Goal: Transaction & Acquisition: Purchase product/service

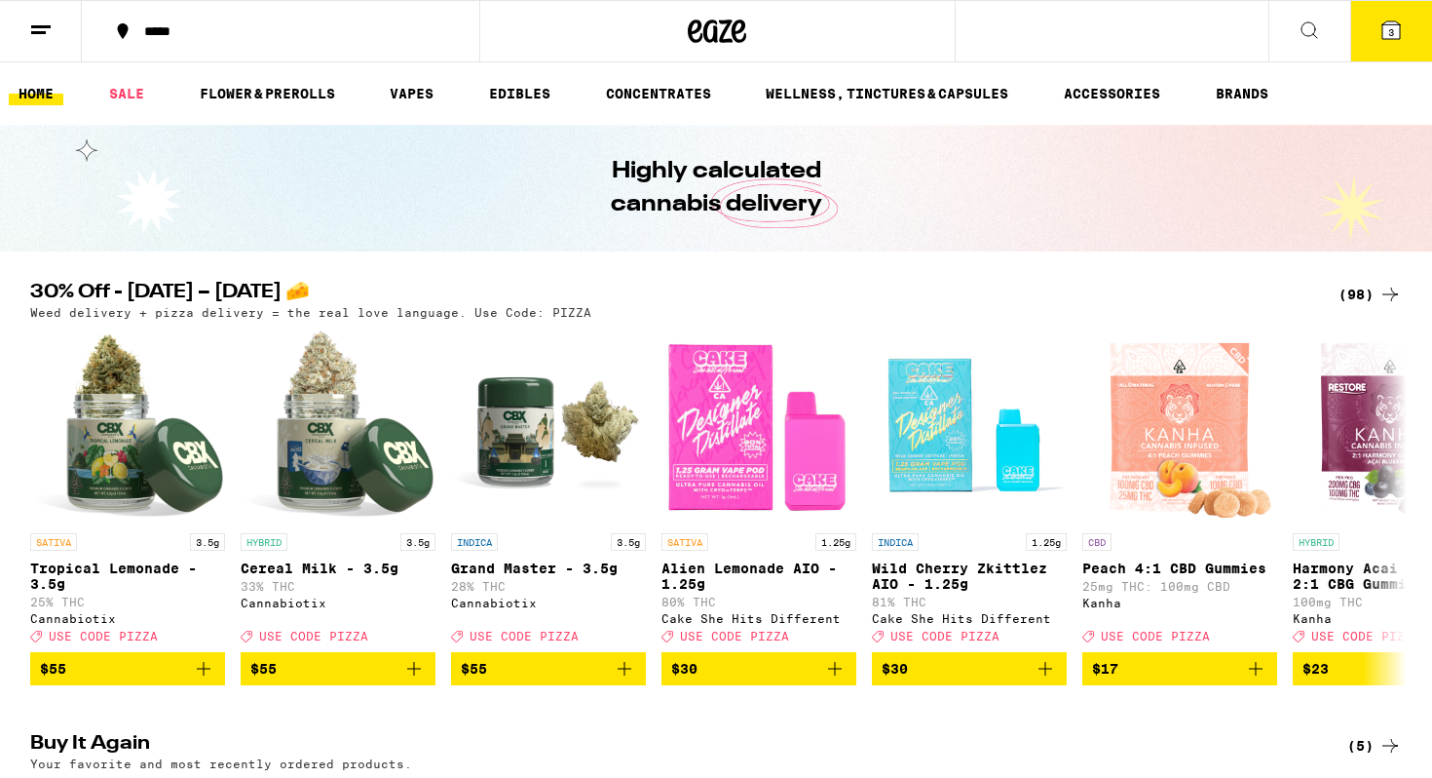
click at [1403, 36] on button "3" at bounding box center [1392, 31] width 82 height 60
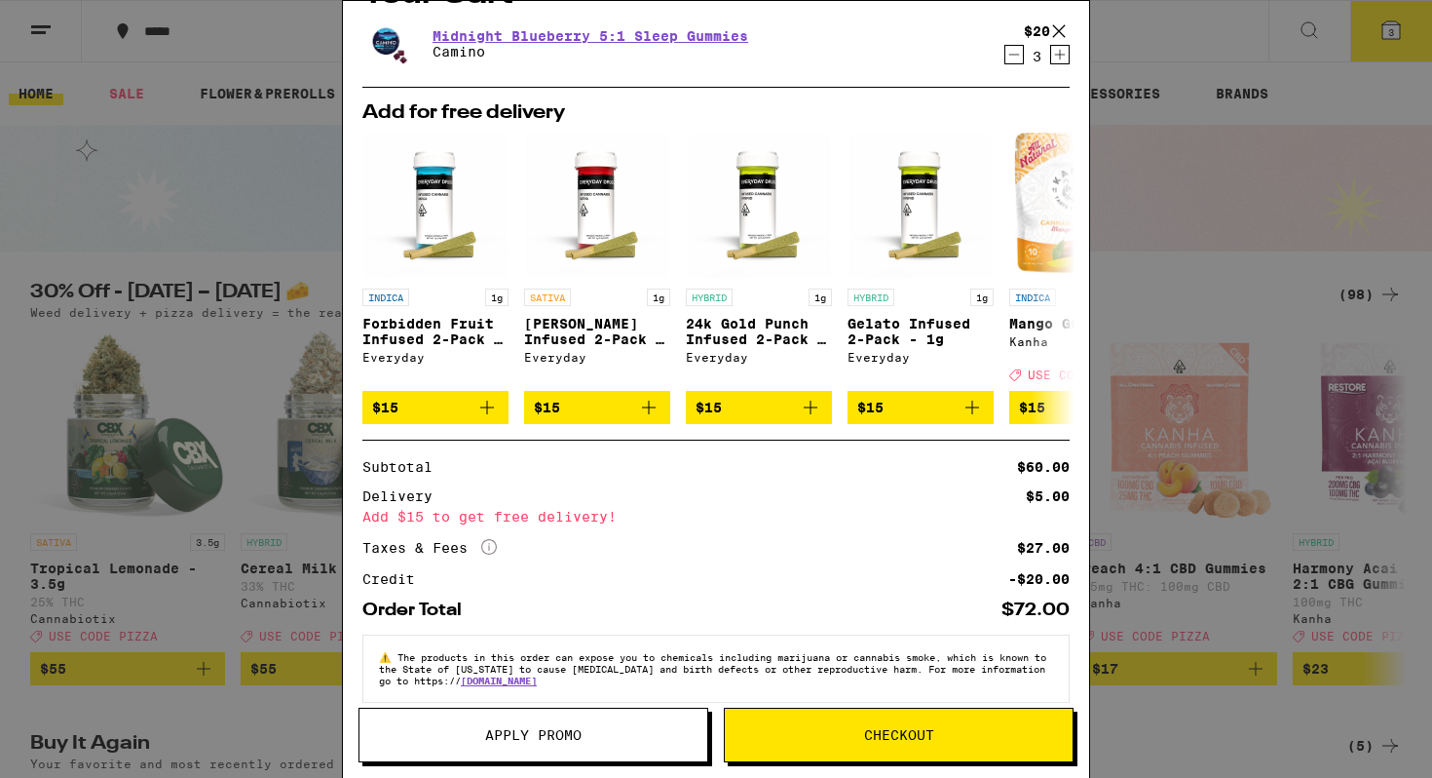
scroll to position [80, 0]
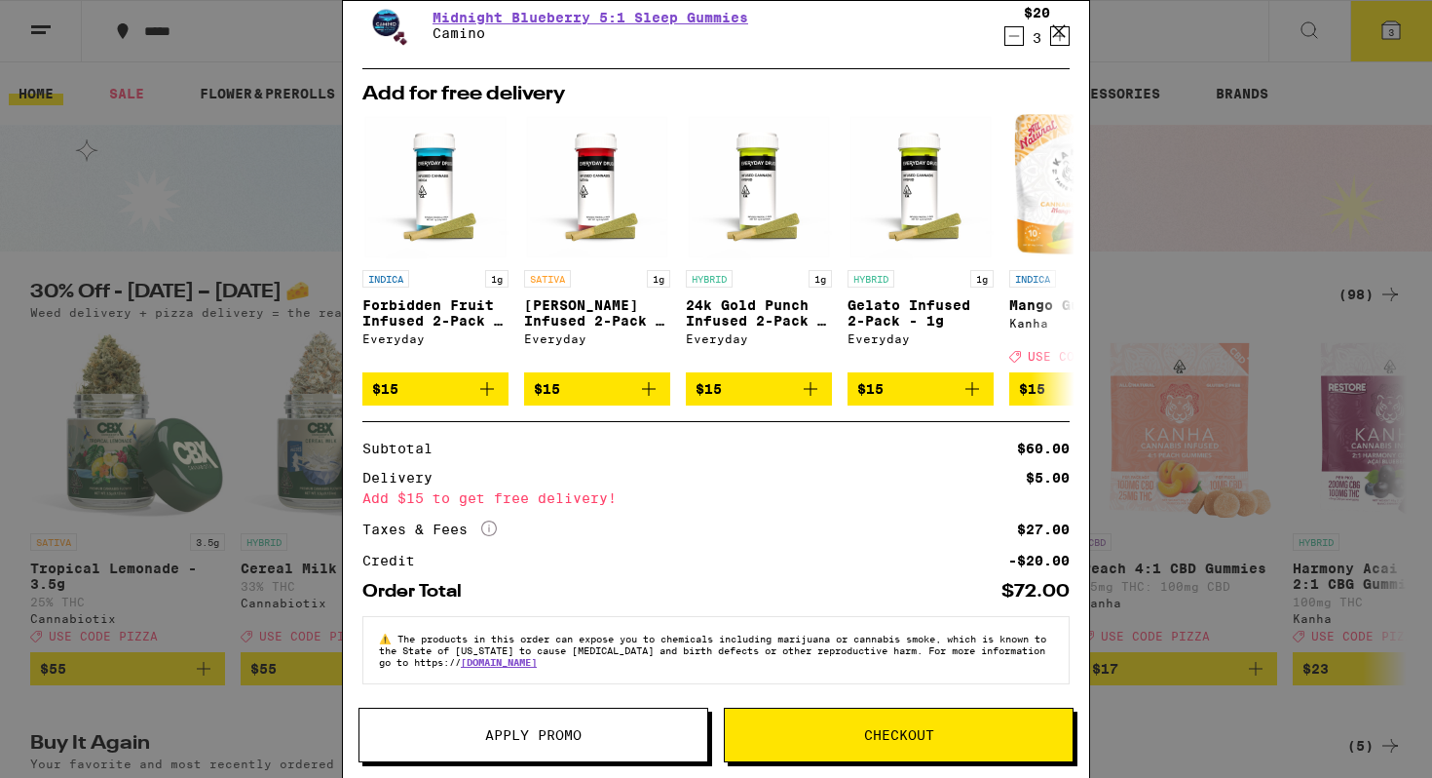
click at [1064, 26] on icon at bounding box center [1059, 31] width 12 height 12
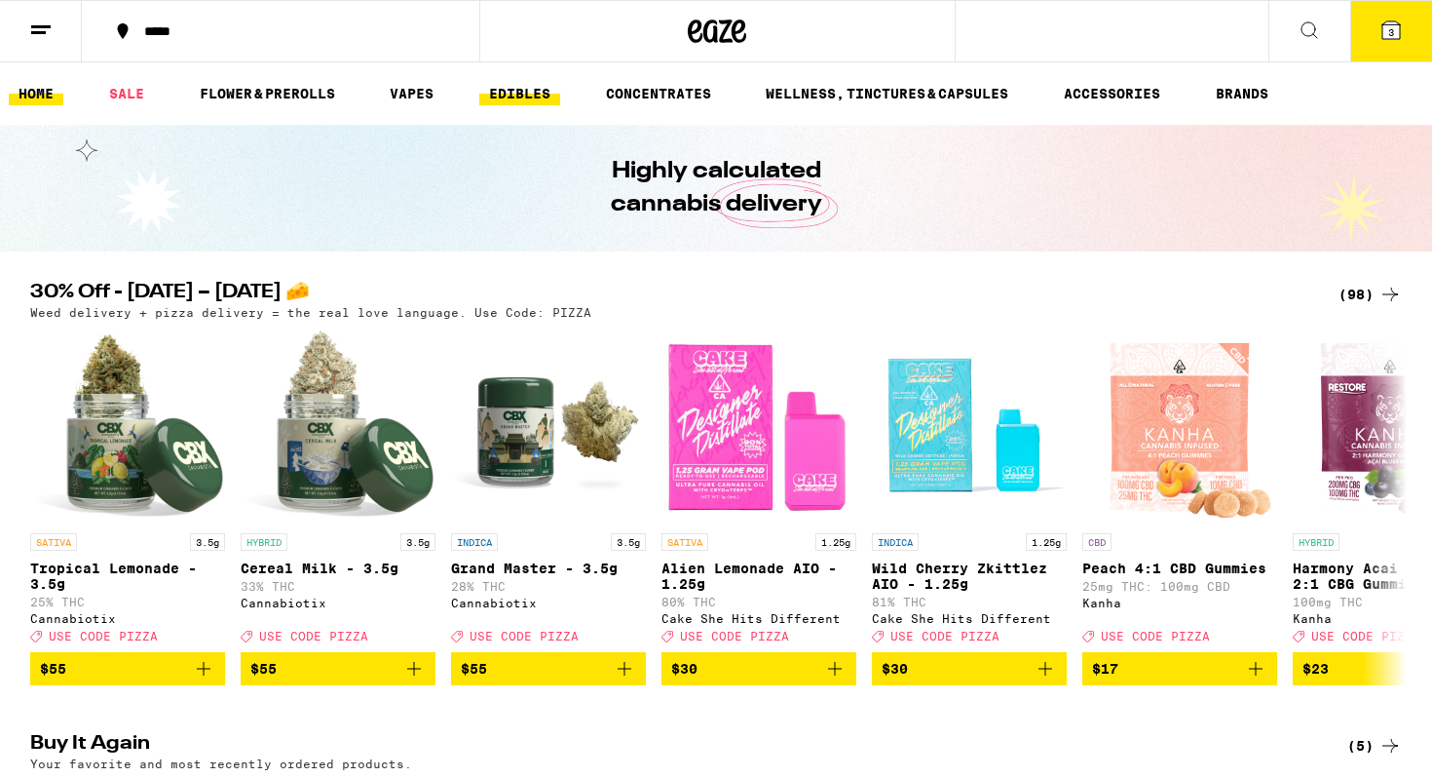
click at [509, 91] on link "EDIBLES" at bounding box center [519, 93] width 81 height 23
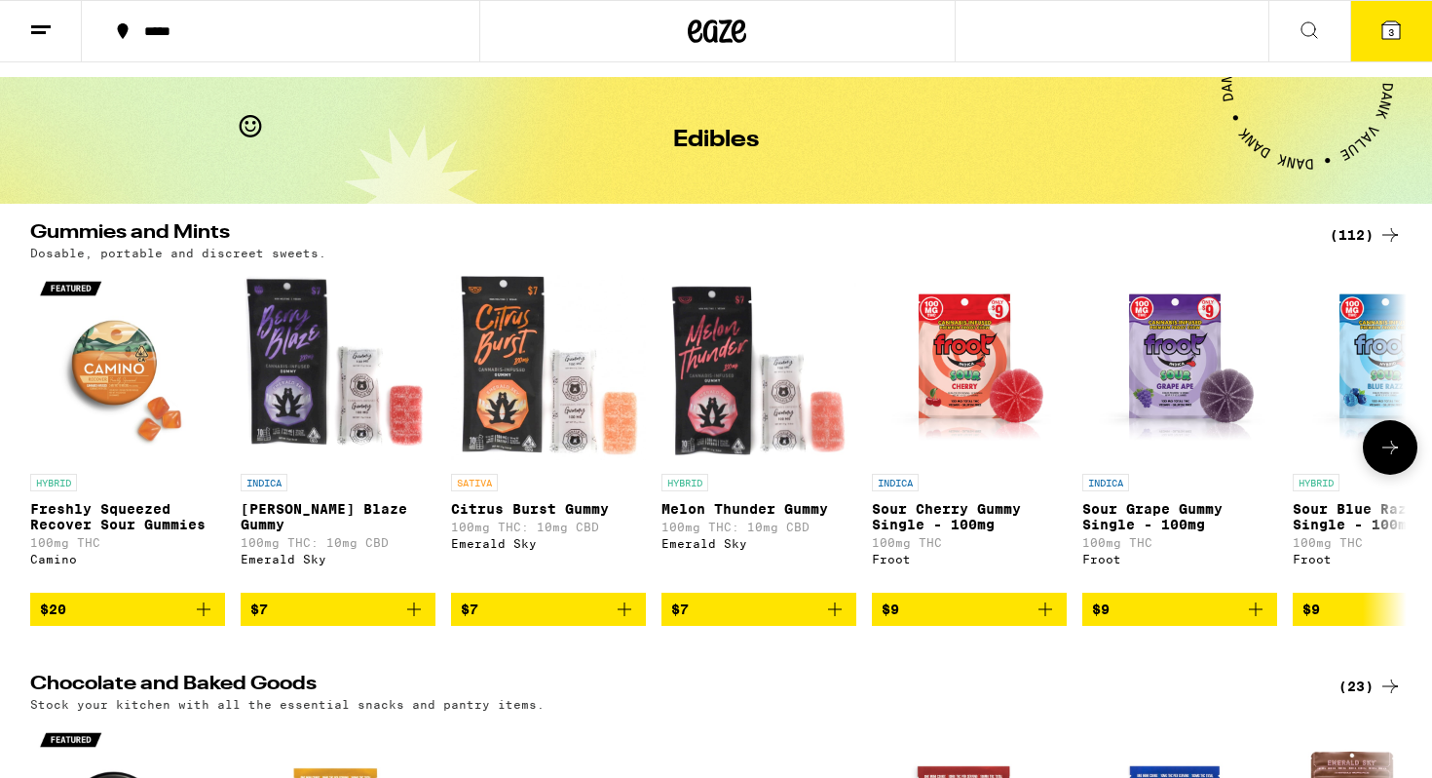
scroll to position [55, 0]
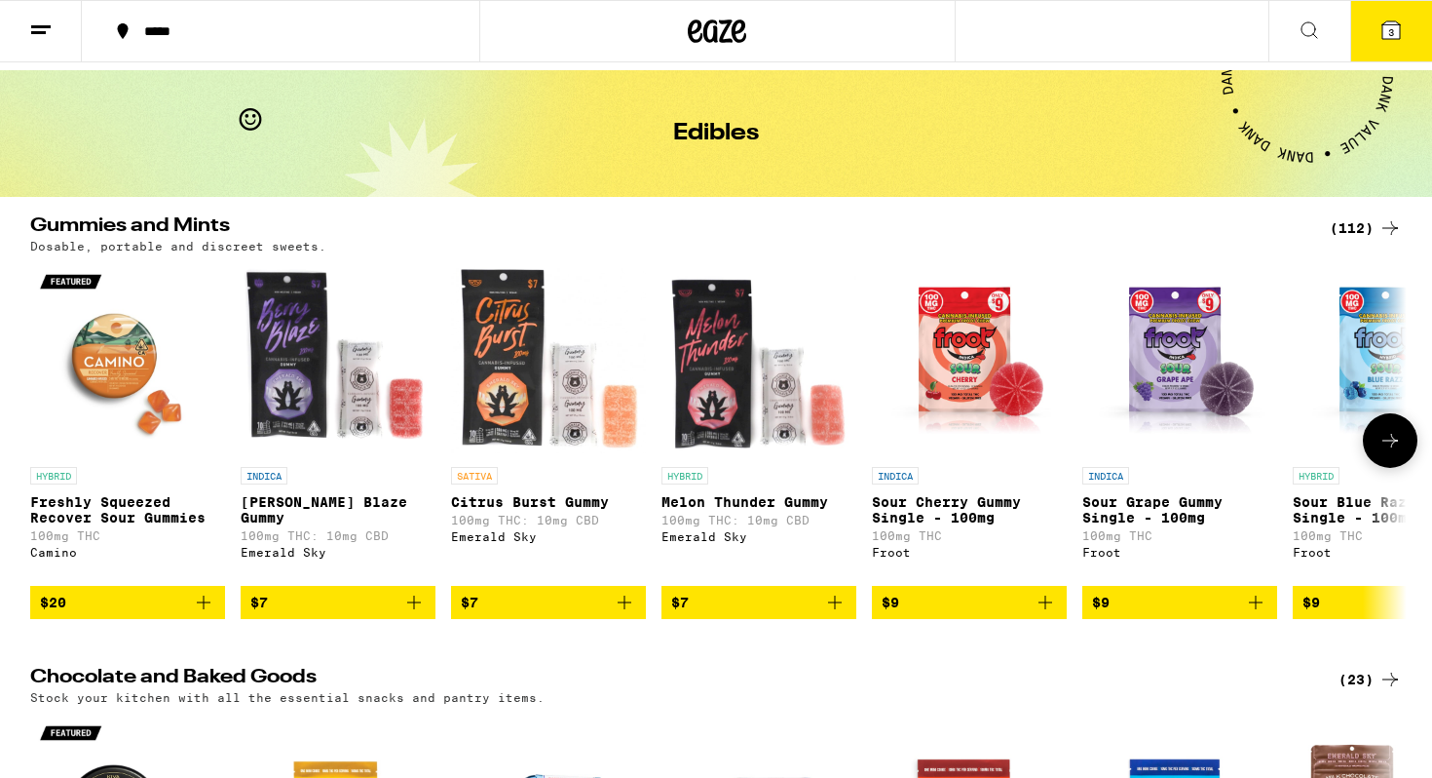
click at [64, 558] on div "Camino" at bounding box center [127, 552] width 195 height 13
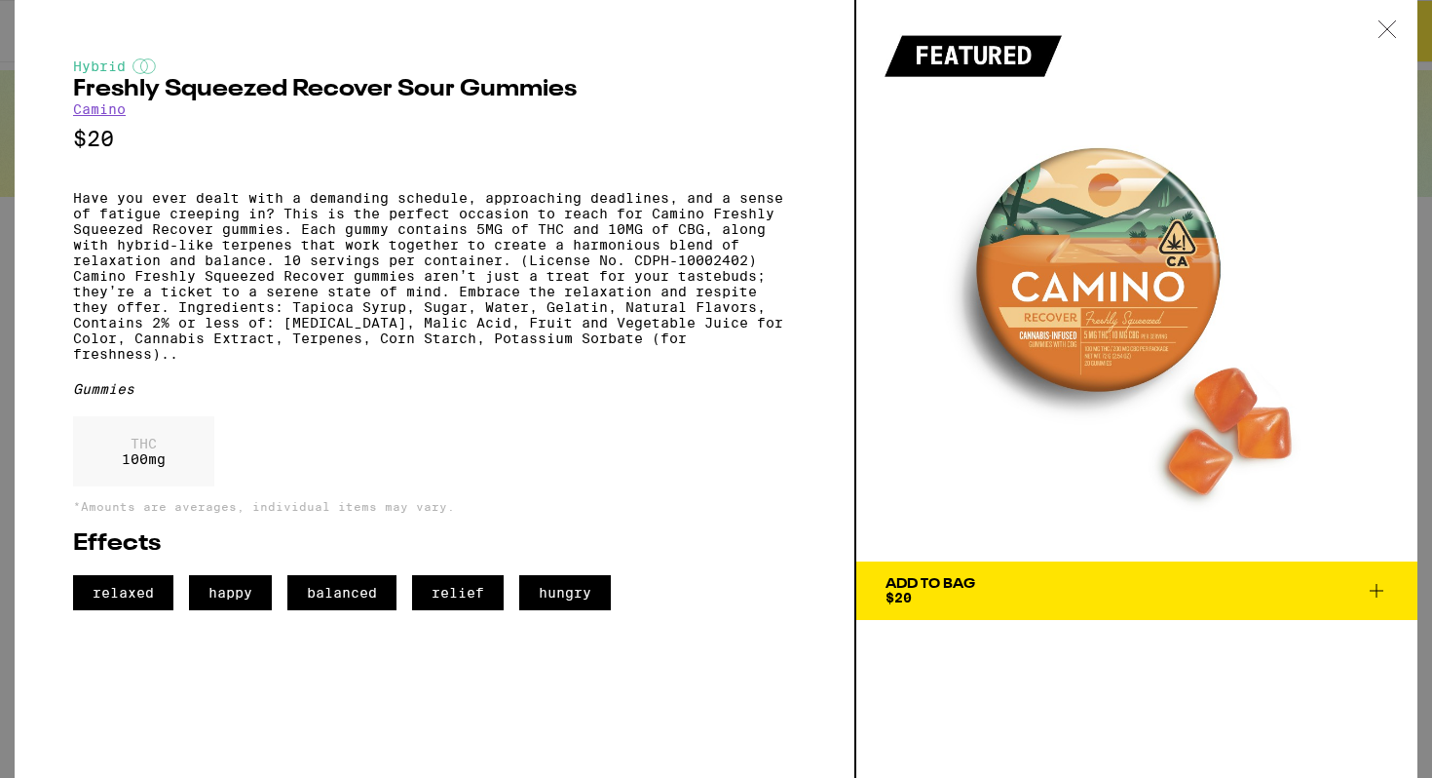
click at [112, 114] on link "Camino" at bounding box center [99, 109] width 53 height 16
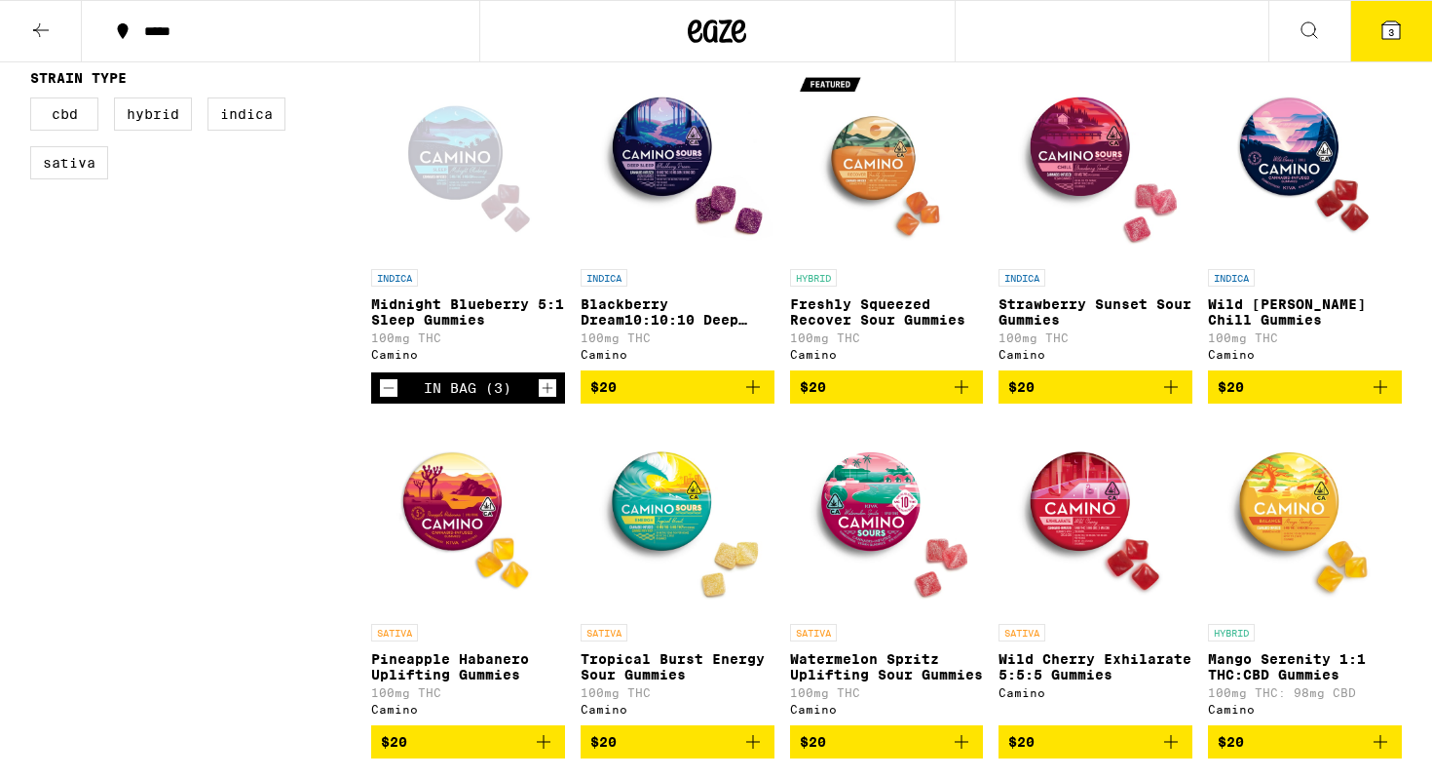
scroll to position [608, 0]
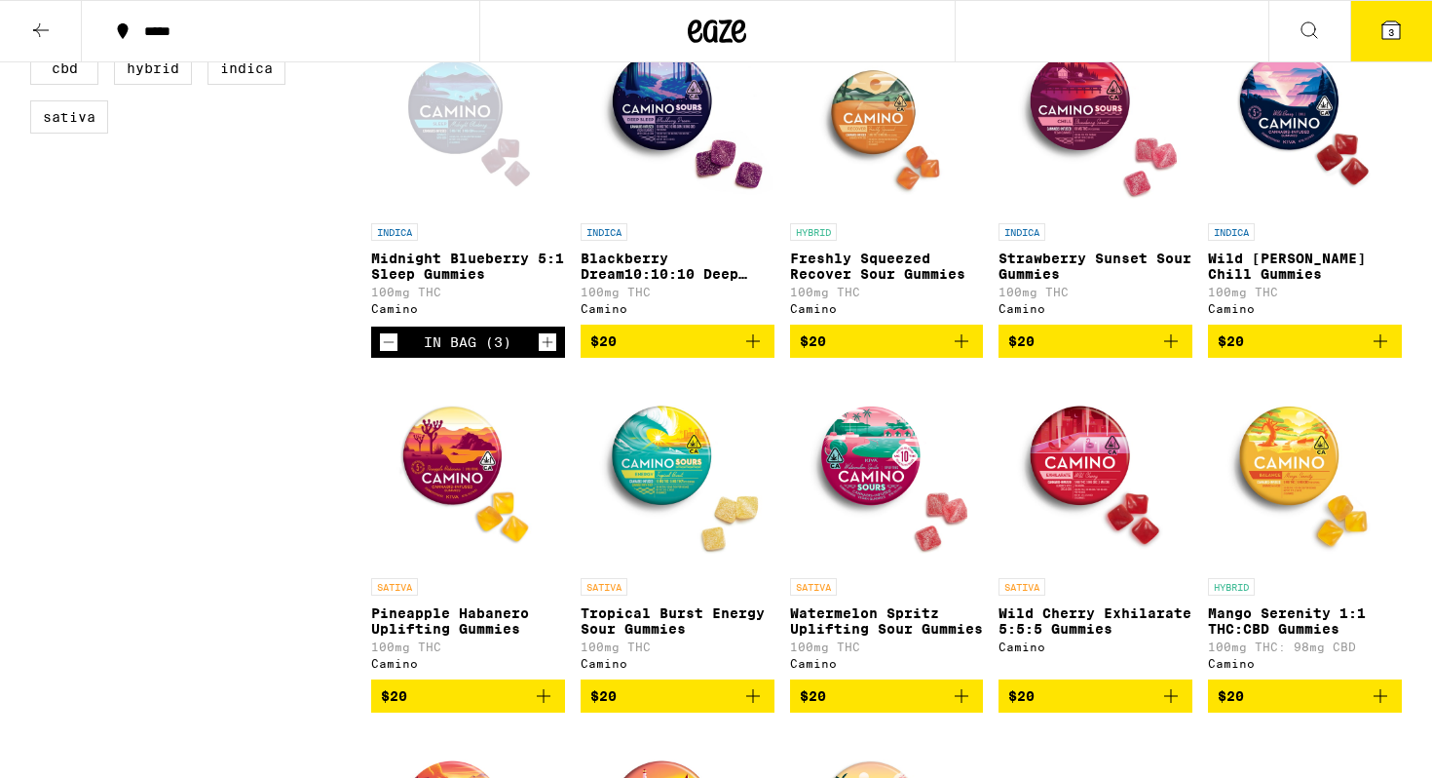
click at [474, 273] on p "Midnight Blueberry 5:1 Sleep Gummies" at bounding box center [468, 265] width 194 height 31
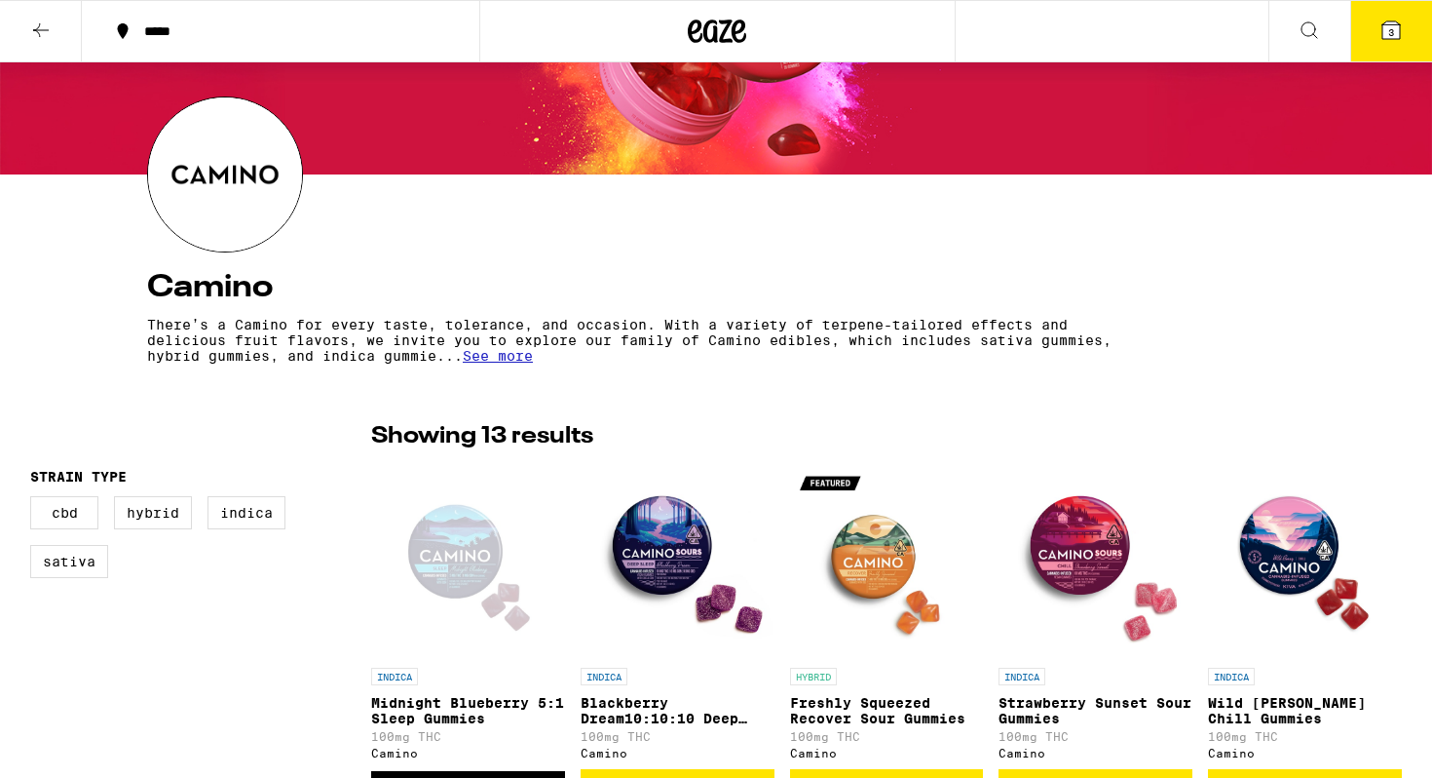
click at [685, 561] on img "Open page for Blackberry Dream10:10:10 Deep Sleep Gummies from Camino" at bounding box center [678, 560] width 194 height 195
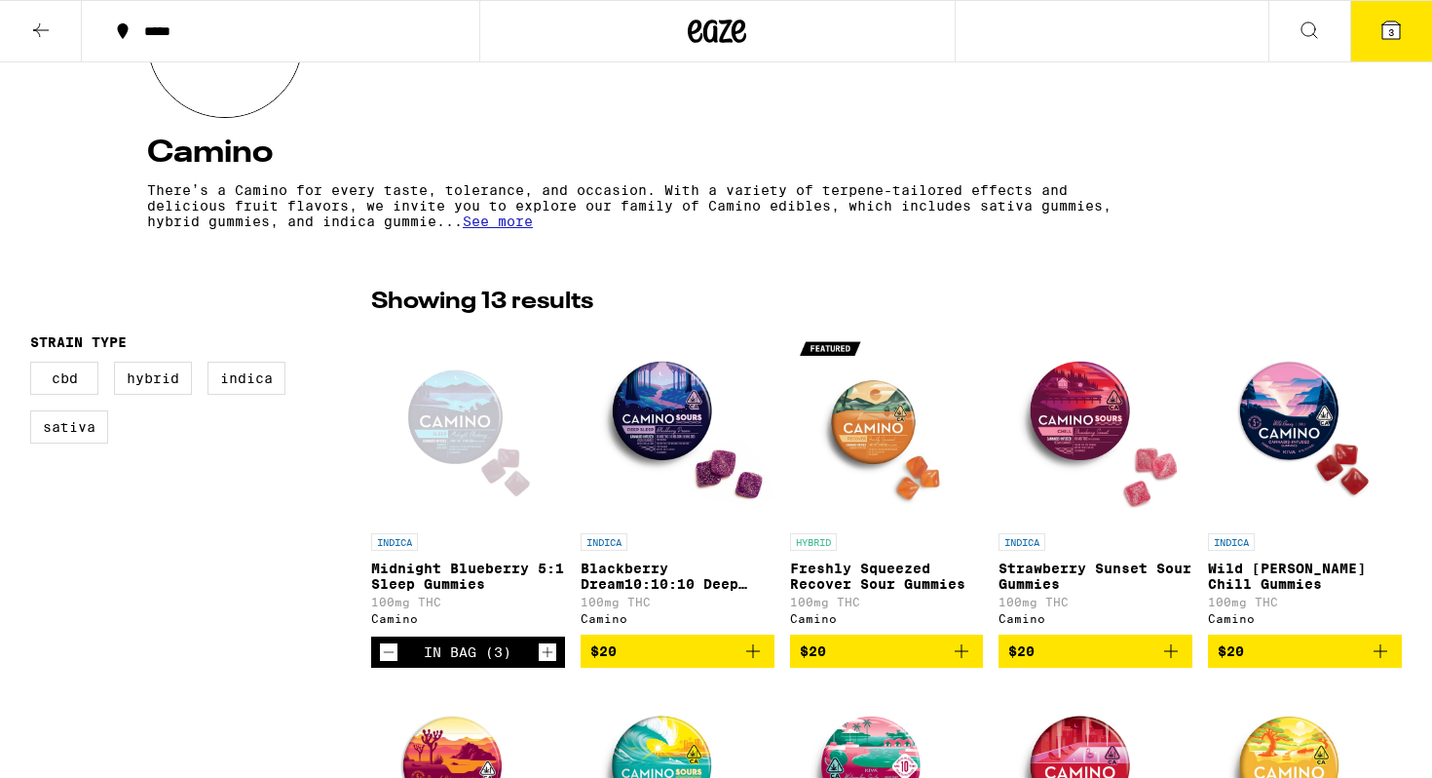
scroll to position [339, 0]
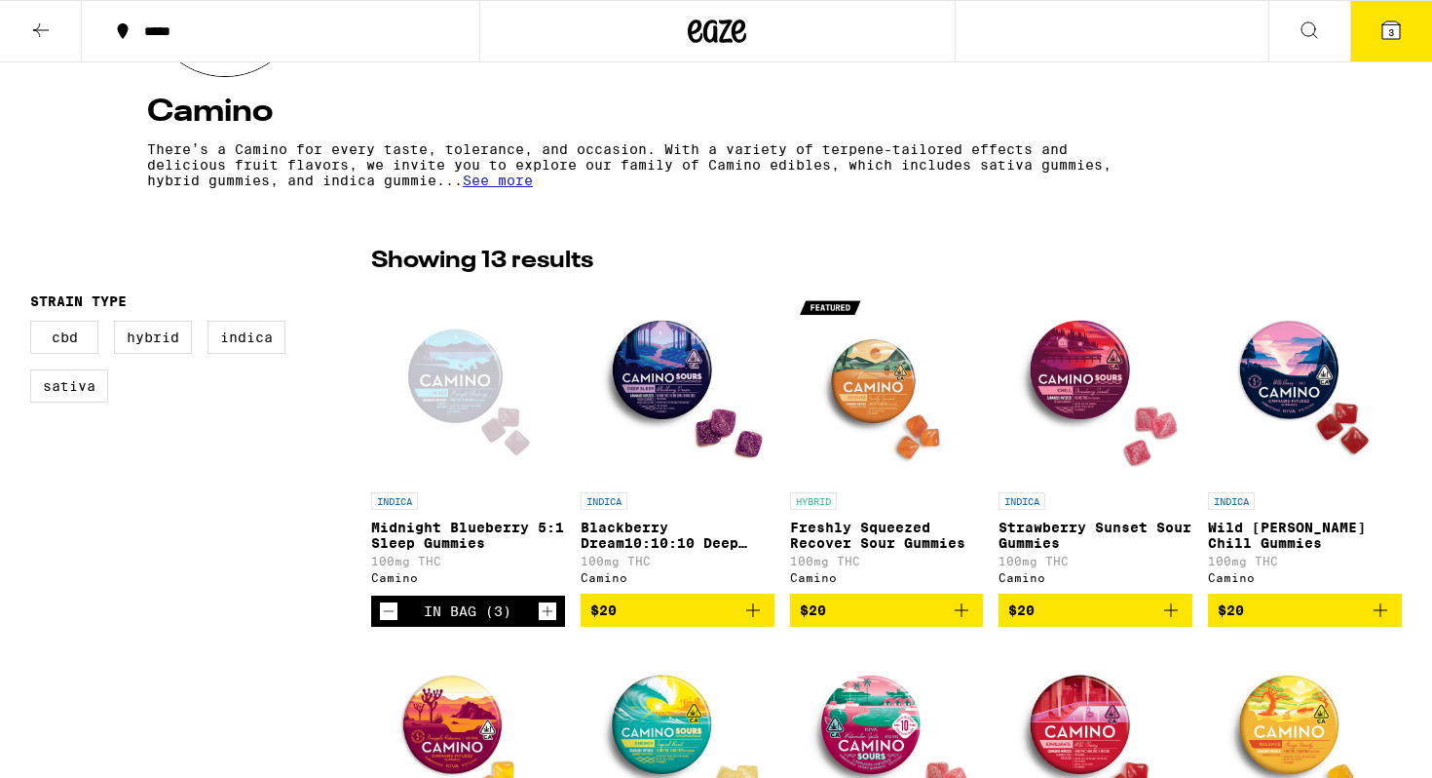
click at [1279, 370] on img "Open page for Wild Berry Chill Gummies from Camino" at bounding box center [1305, 384] width 194 height 195
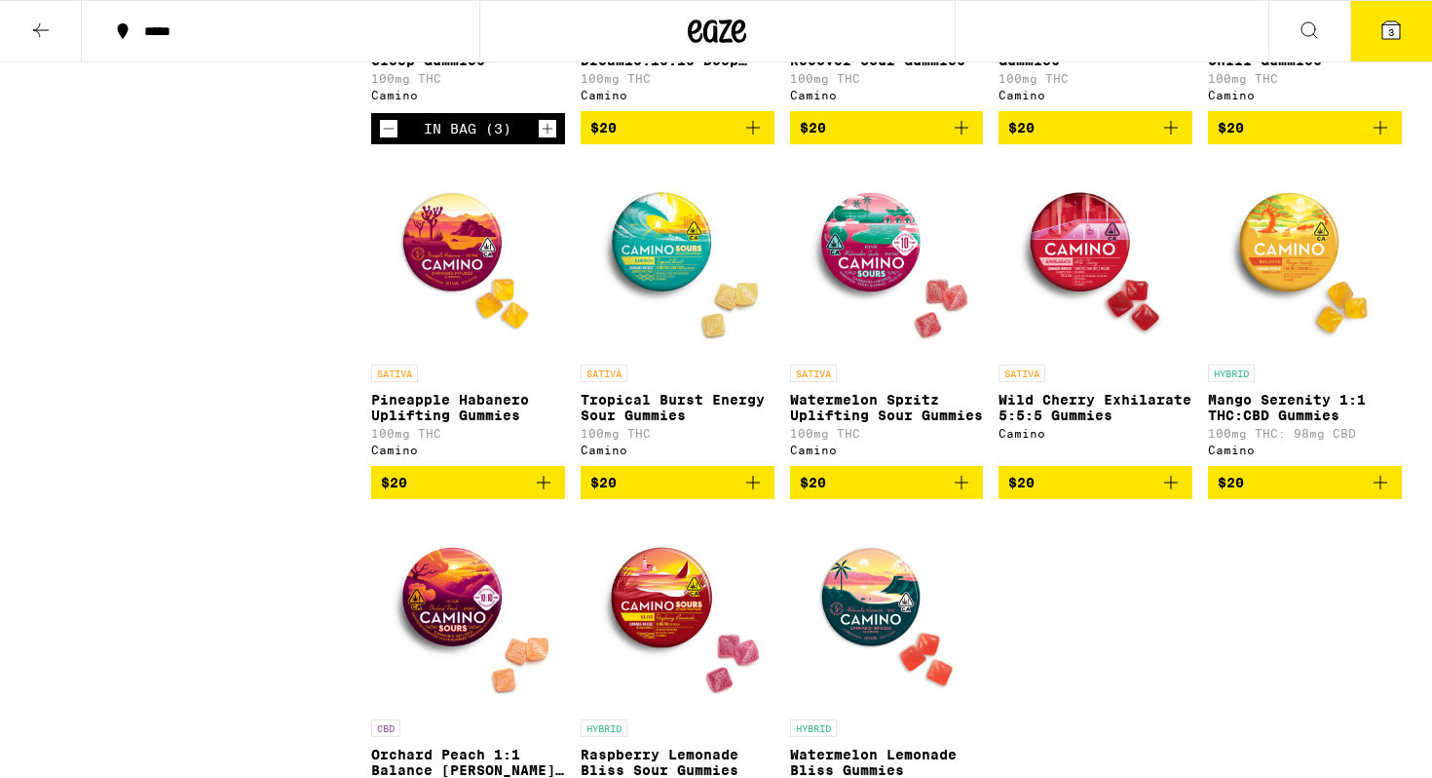
scroll to position [832, 0]
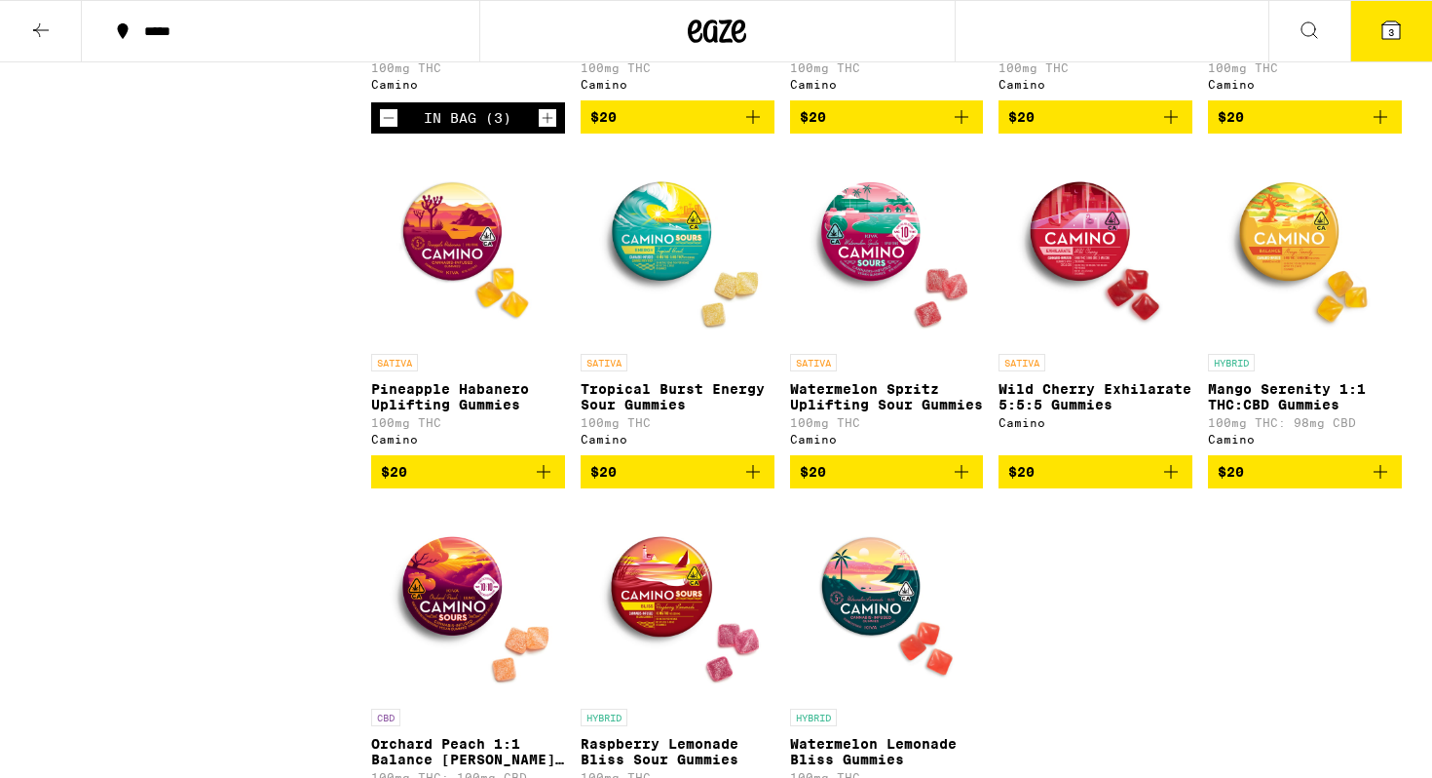
click at [1081, 248] on img "Open page for Wild Cherry Exhilarate 5:5:5 Gummies from Camino" at bounding box center [1096, 246] width 194 height 195
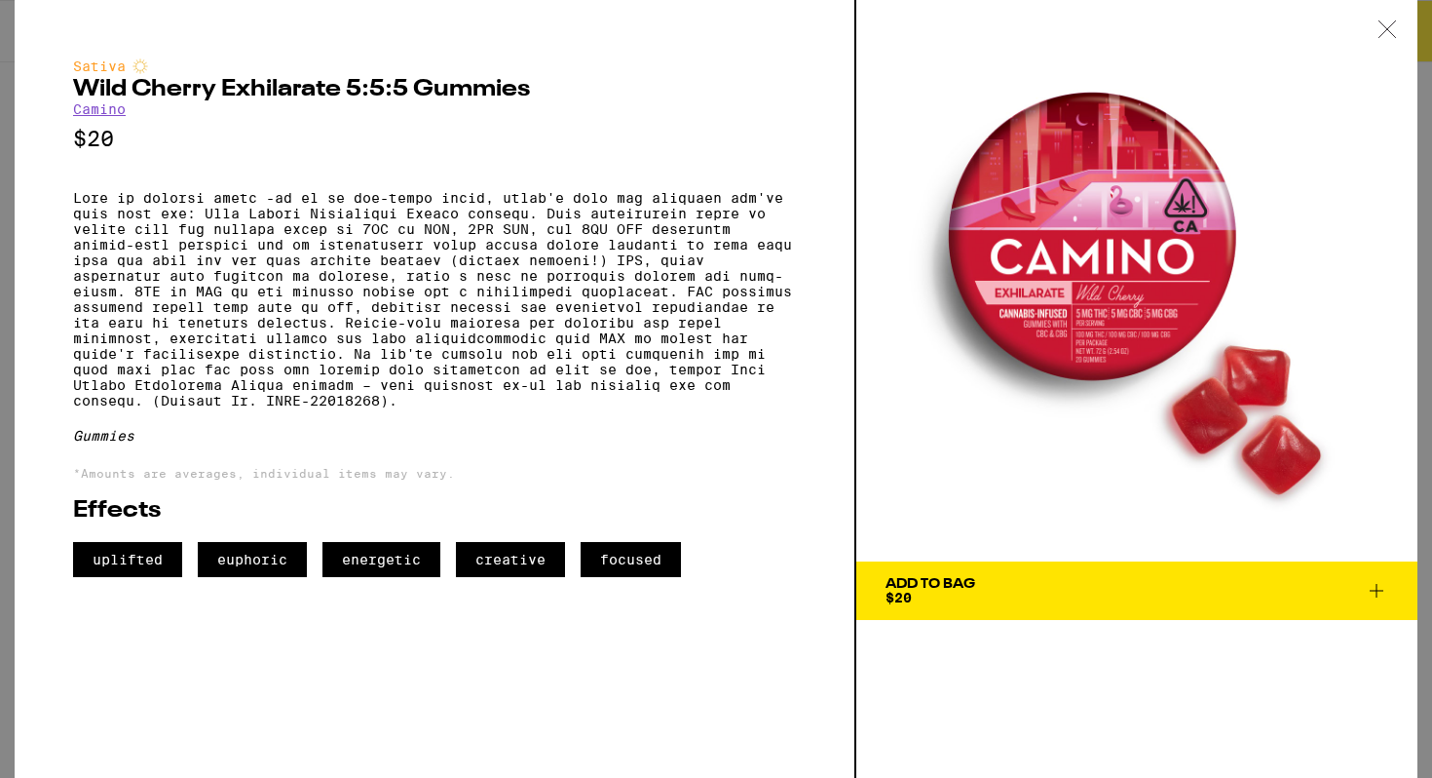
click at [955, 592] on div "Add To Bag $20" at bounding box center [931, 590] width 90 height 27
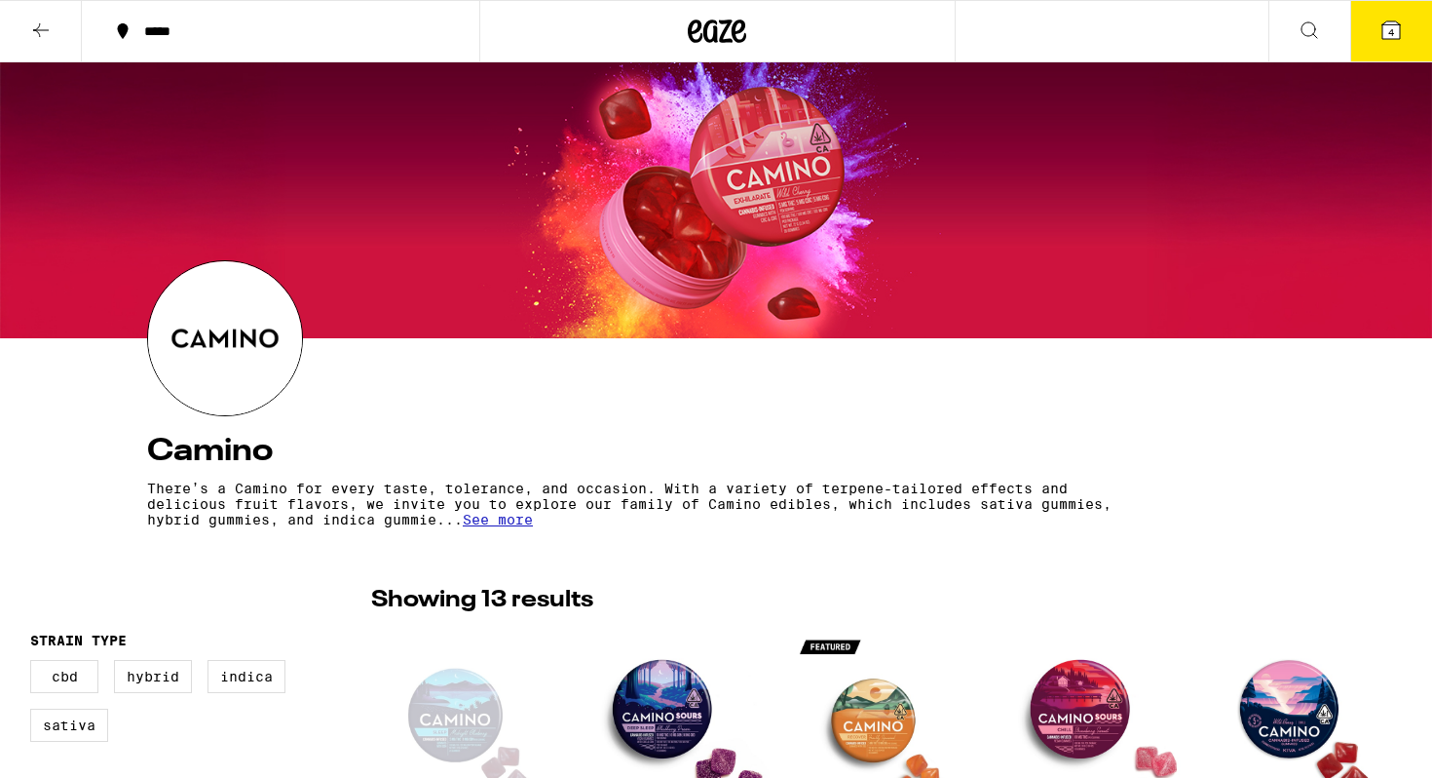
click at [1397, 30] on icon at bounding box center [1392, 30] width 18 height 18
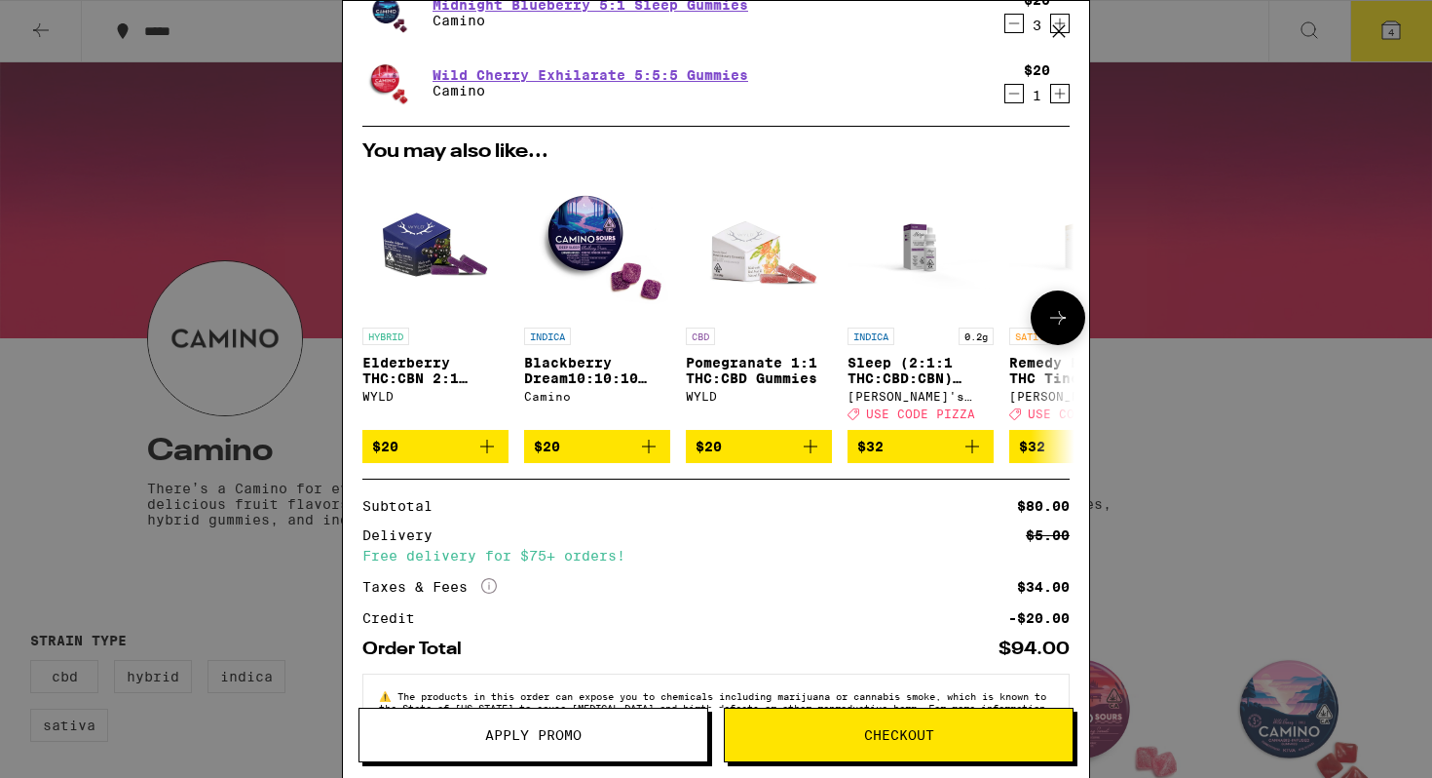
scroll to position [150, 0]
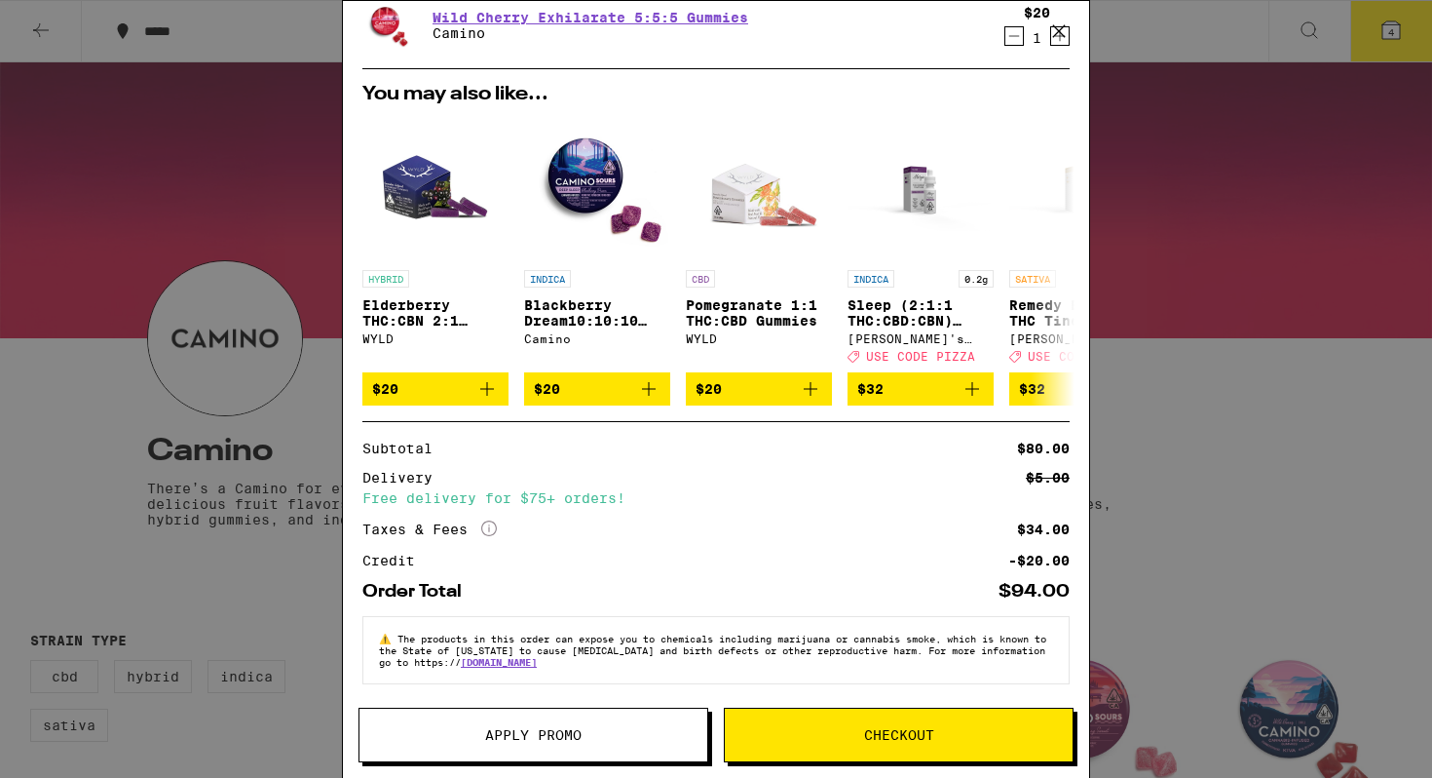
click at [844, 721] on button "Checkout" at bounding box center [899, 734] width 350 height 55
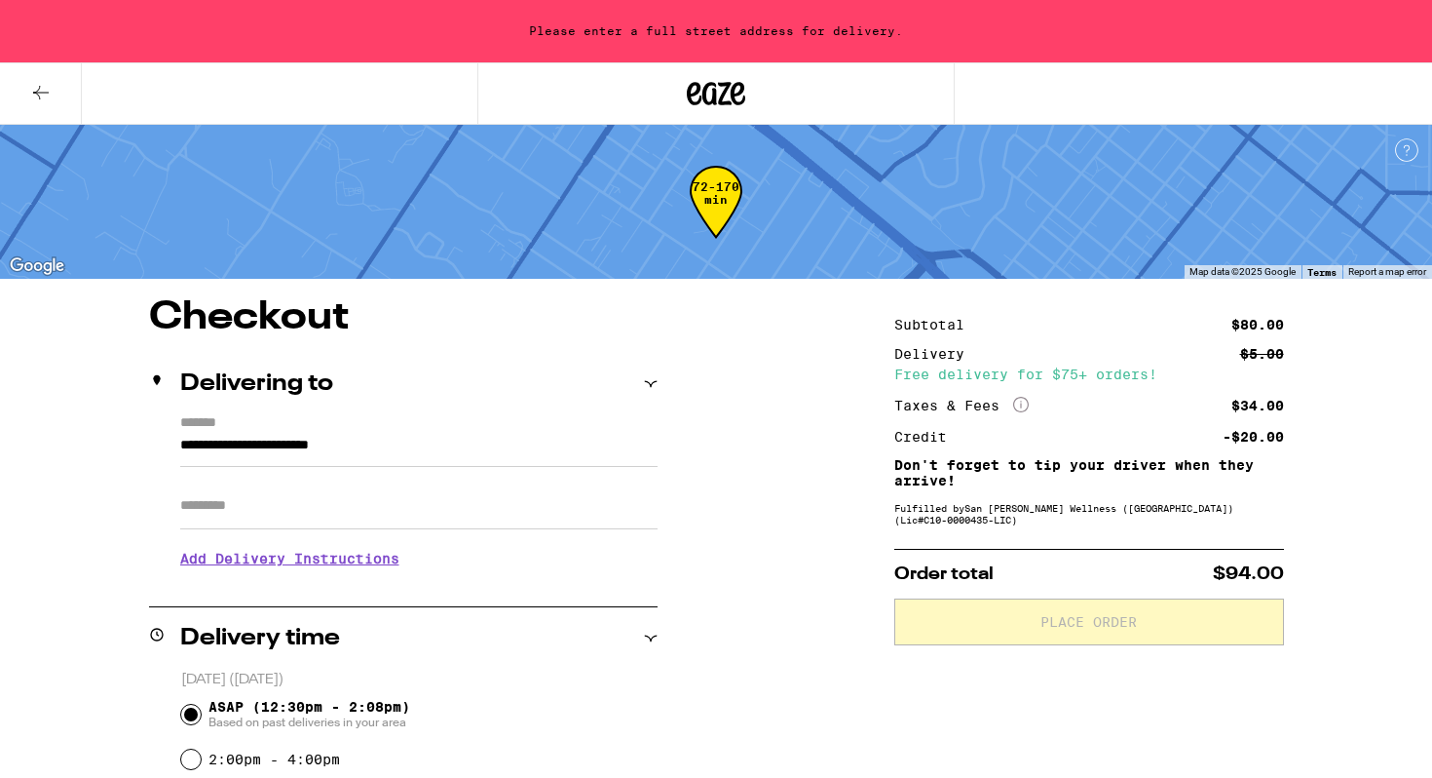
click at [335, 439] on input "**********" at bounding box center [418, 450] width 477 height 33
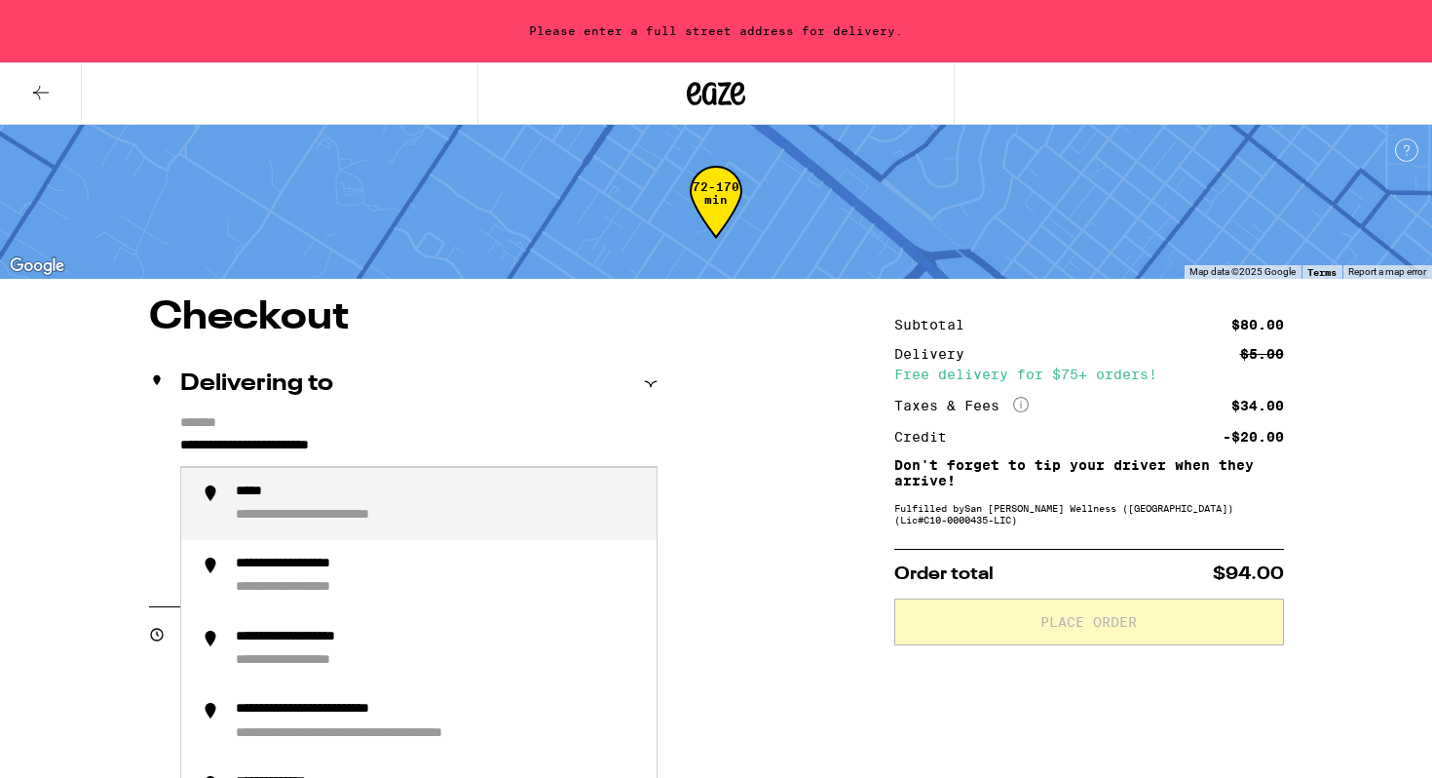
click at [282, 492] on div "**********" at bounding box center [438, 504] width 405 height 42
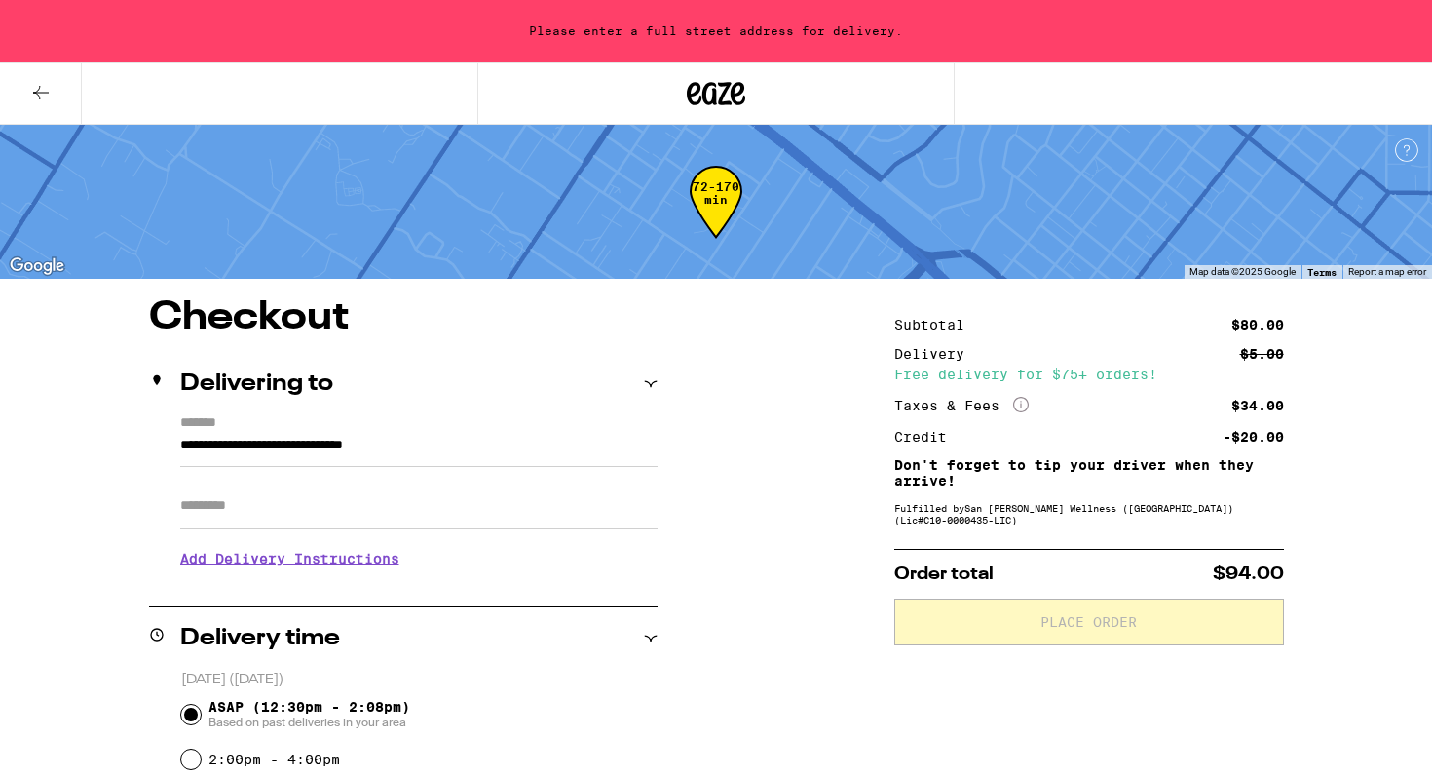
click at [641, 388] on div "Delivering to" at bounding box center [403, 383] width 509 height 23
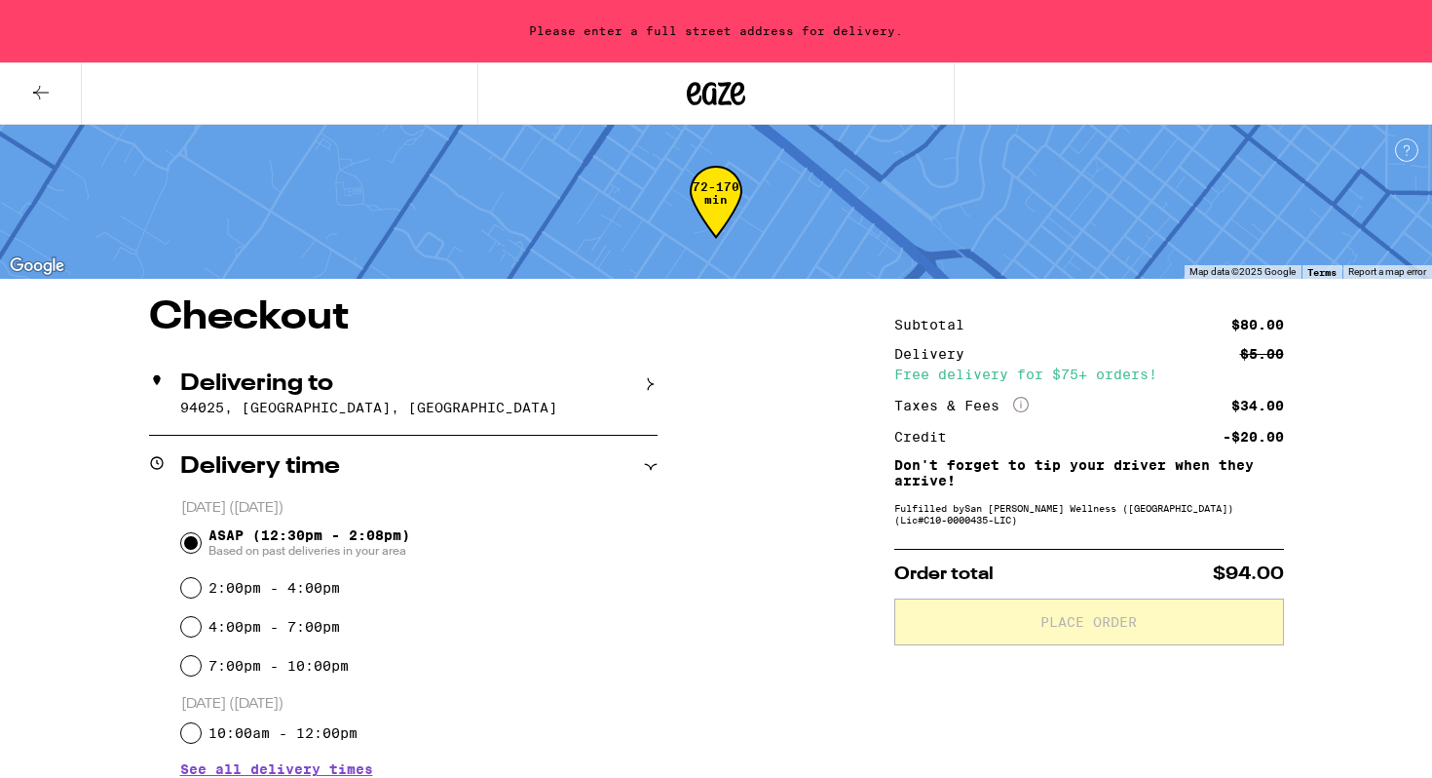
click at [641, 388] on div "Delivering to" at bounding box center [403, 383] width 509 height 23
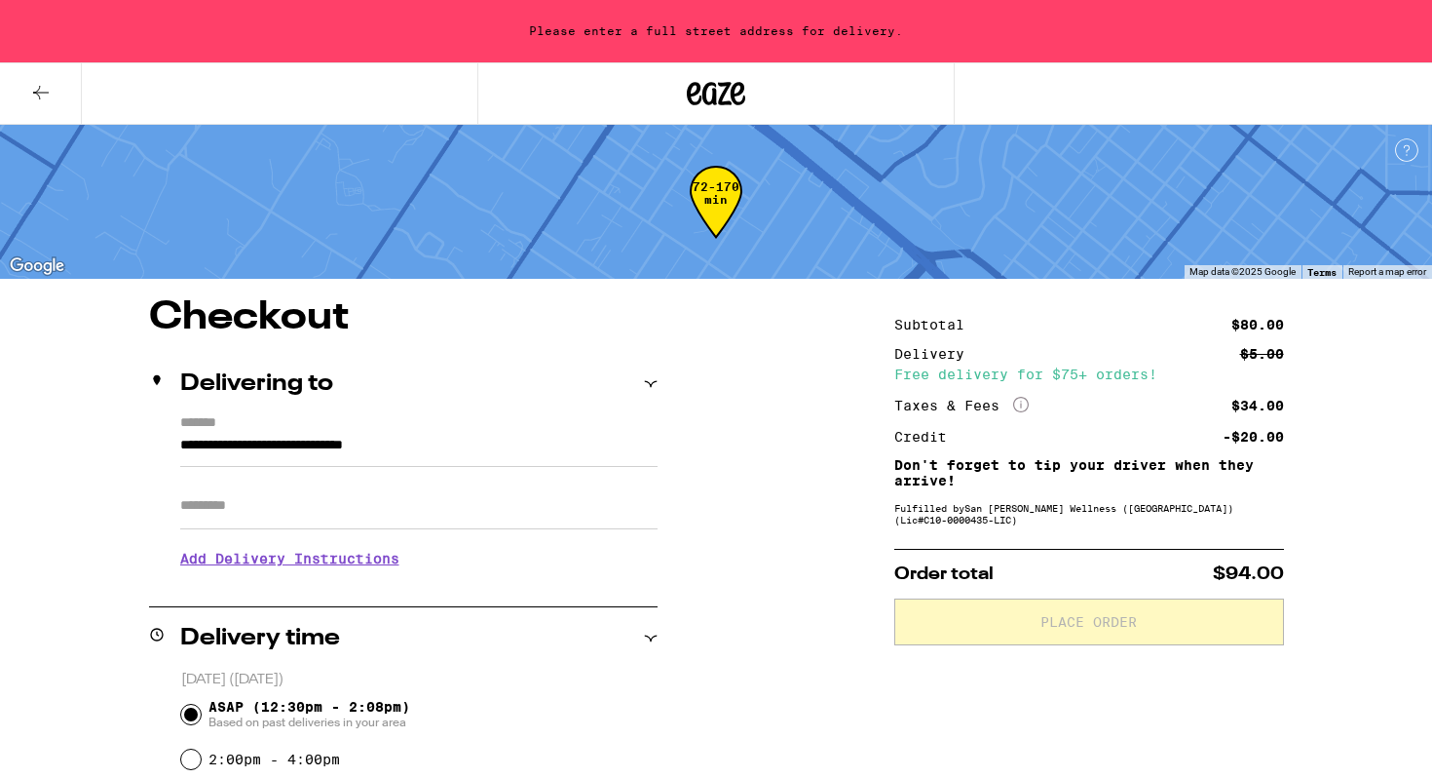
click at [215, 430] on label "*******" at bounding box center [418, 424] width 477 height 19
click at [215, 434] on input "**********" at bounding box center [418, 450] width 477 height 33
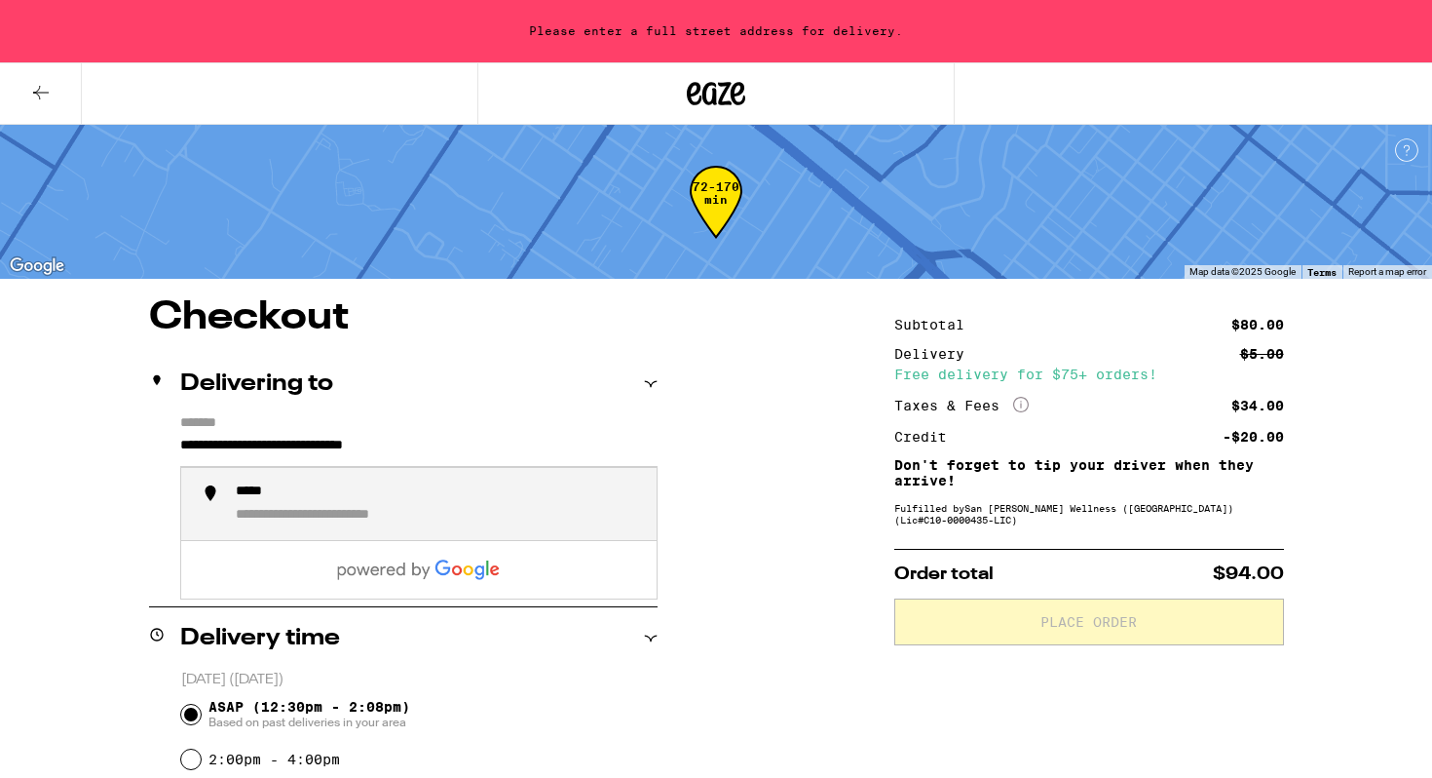
drag, startPoint x: 478, startPoint y: 442, endPoint x: 165, endPoint y: 442, distance: 313.8
click at [165, 442] on div "**********" at bounding box center [403, 499] width 509 height 169
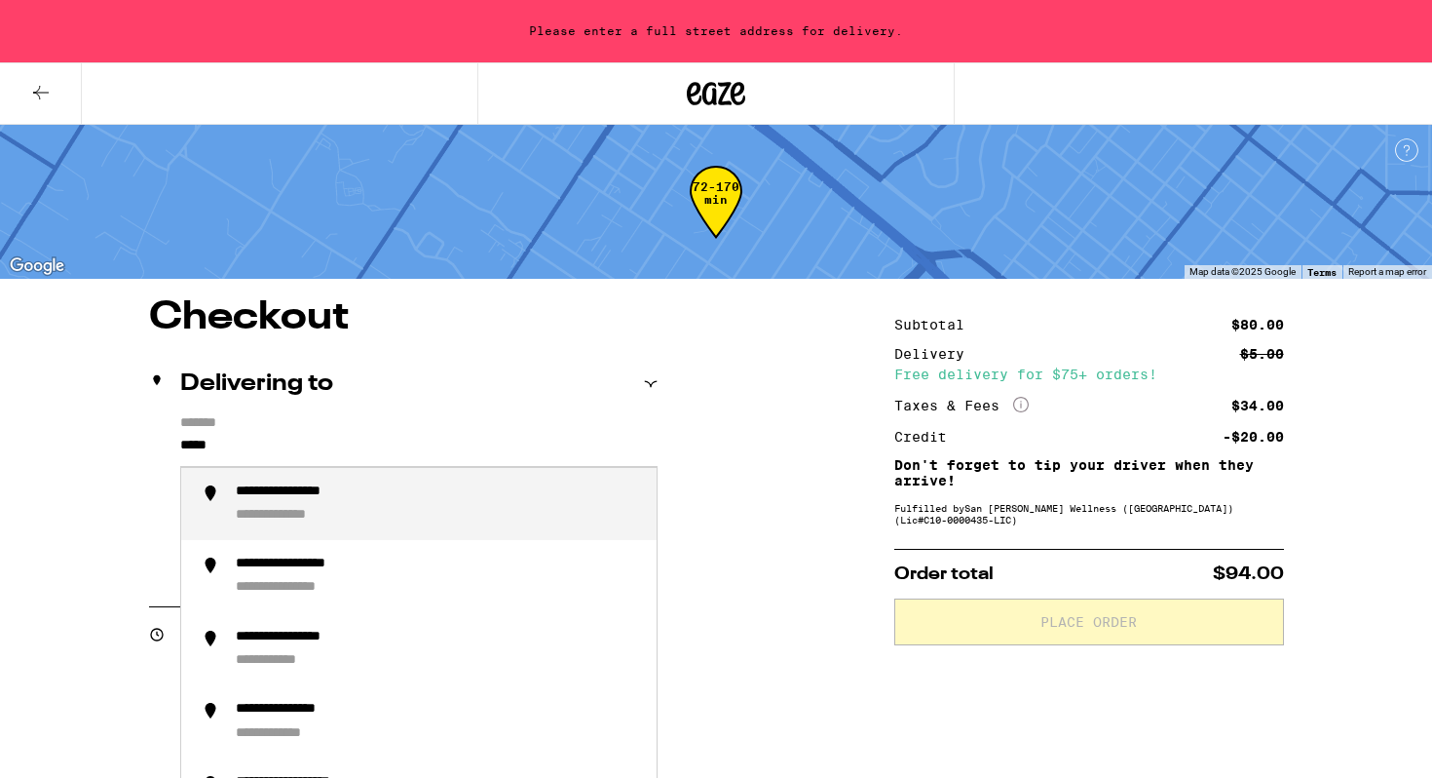
click at [281, 506] on div "**********" at bounding box center [438, 504] width 405 height 42
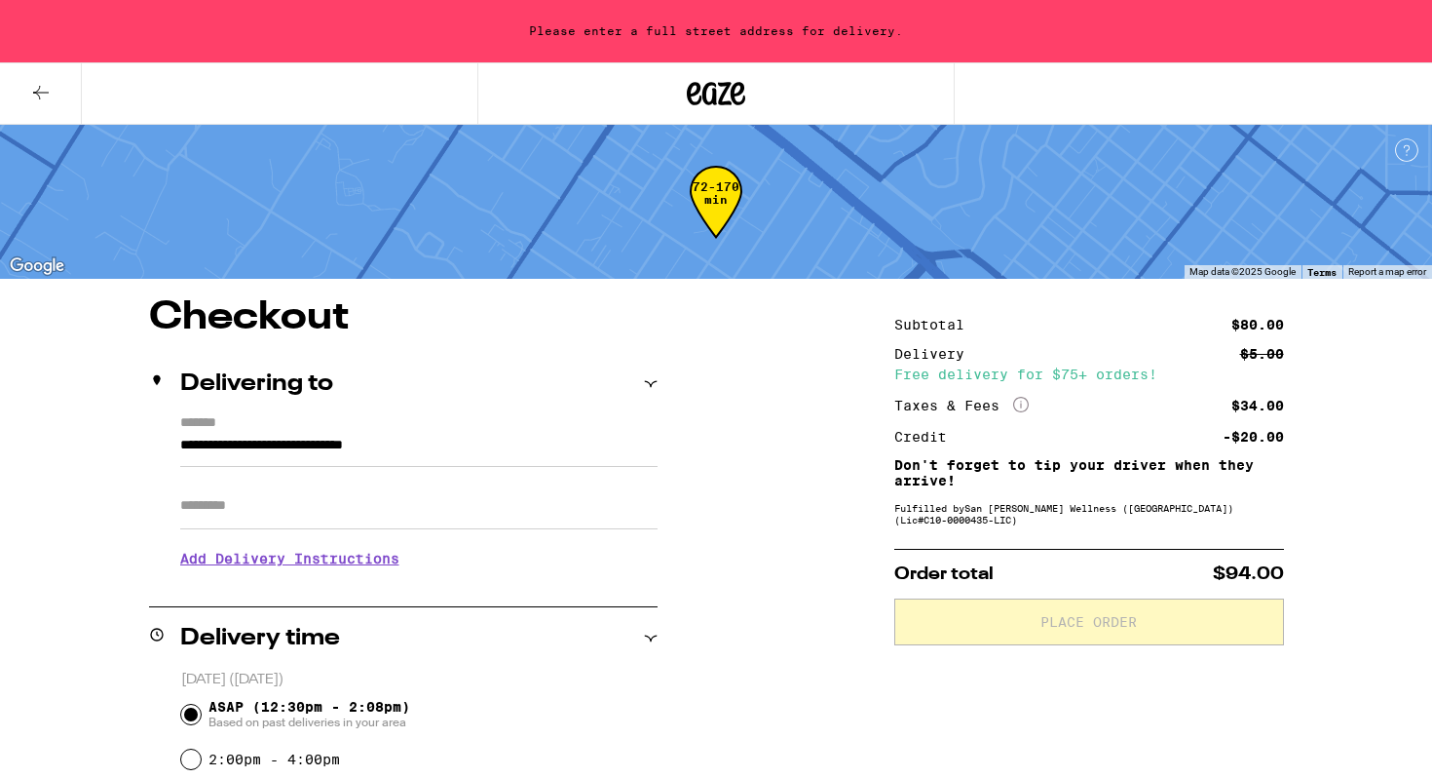
type input "**********"
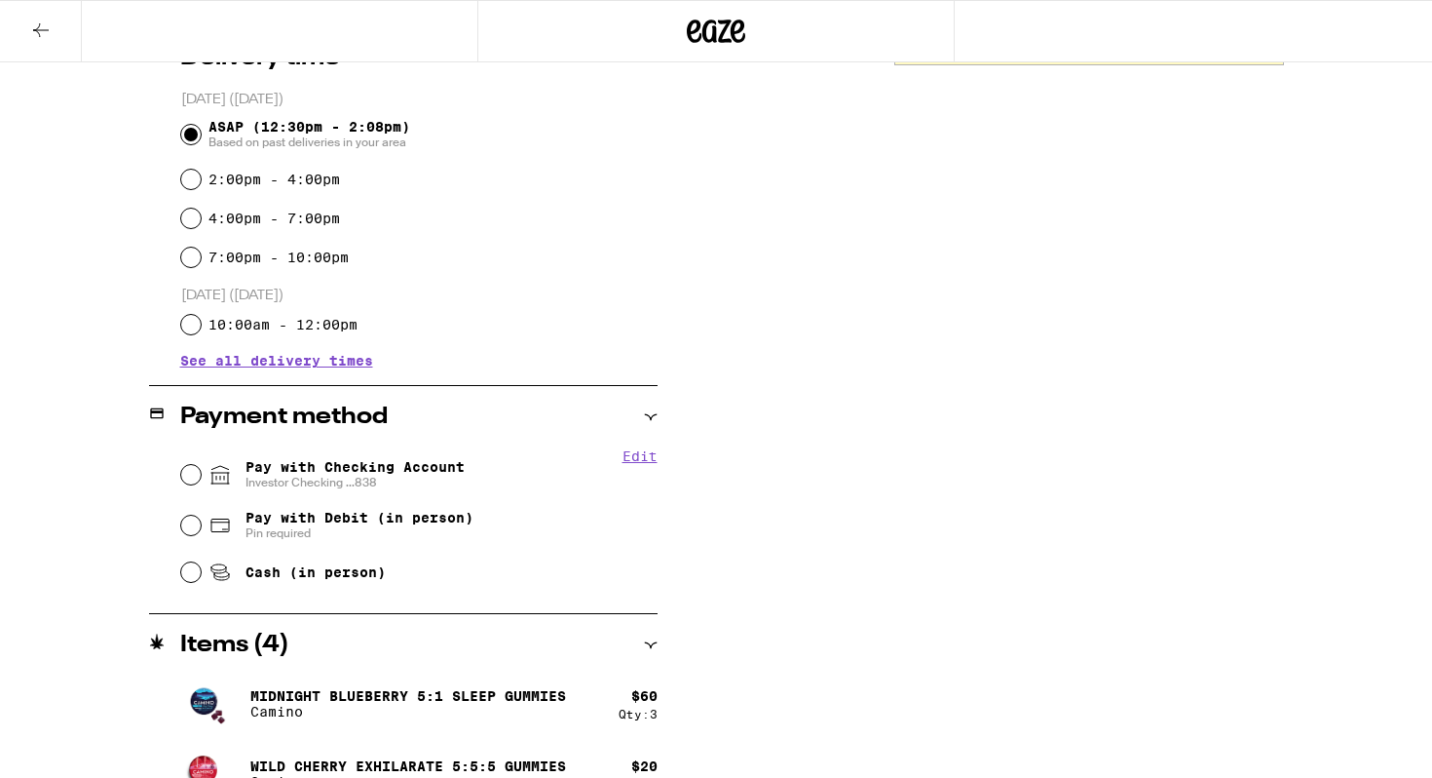
scroll to position [534, 0]
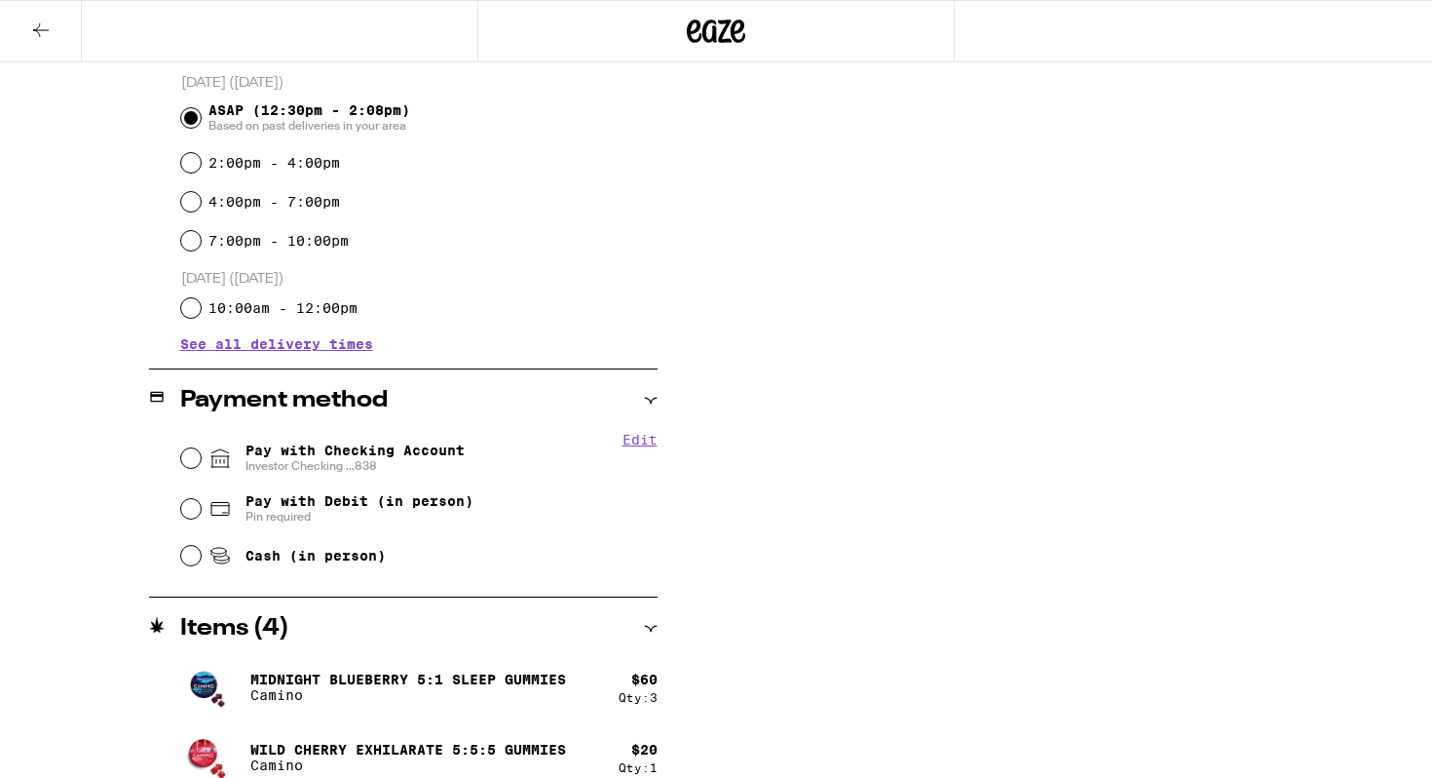
click at [249, 459] on span "Pay with Checking Account Investor Checking ...838" at bounding box center [355, 457] width 219 height 31
click at [201, 459] on input "Pay with Checking Account Investor Checking ...838" at bounding box center [190, 457] width 19 height 19
radio input "true"
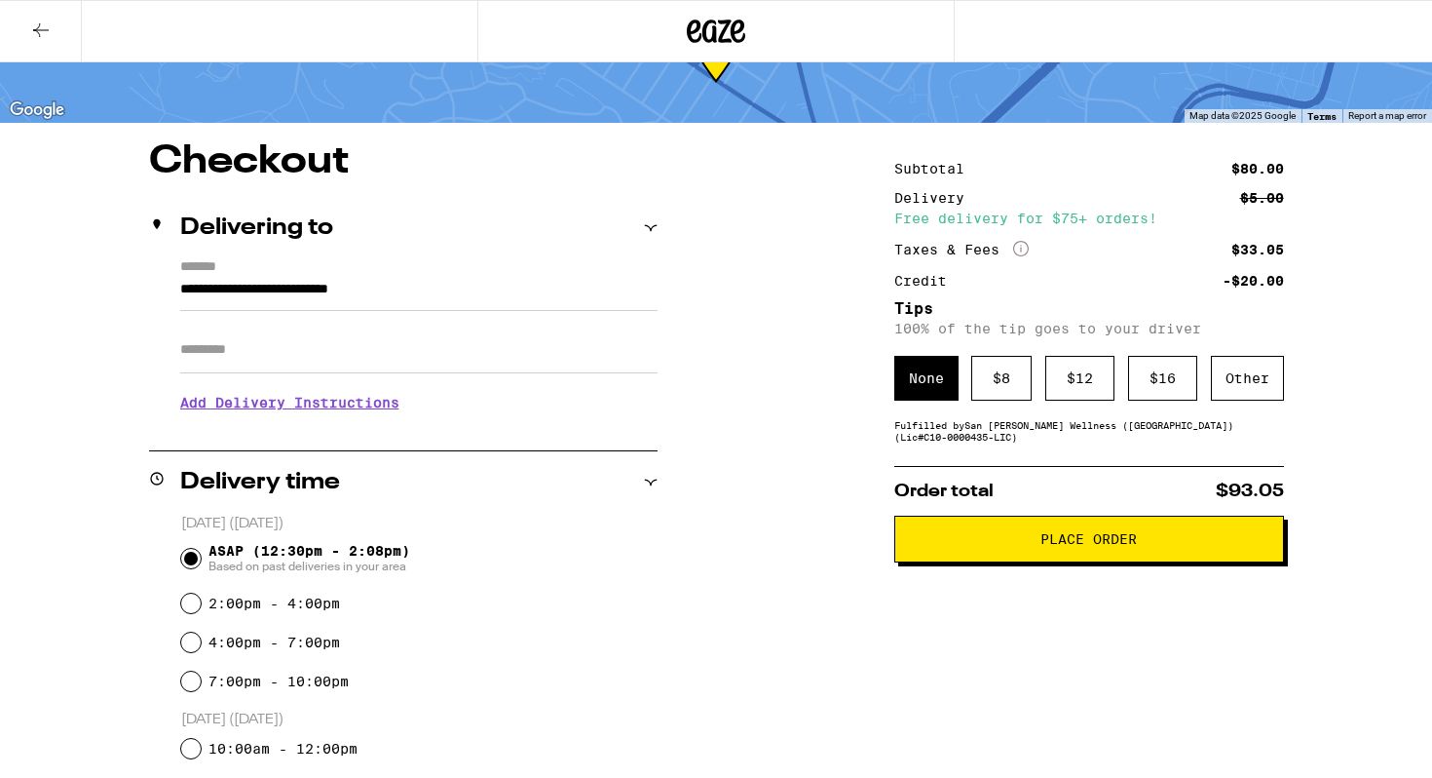
scroll to position [64, 0]
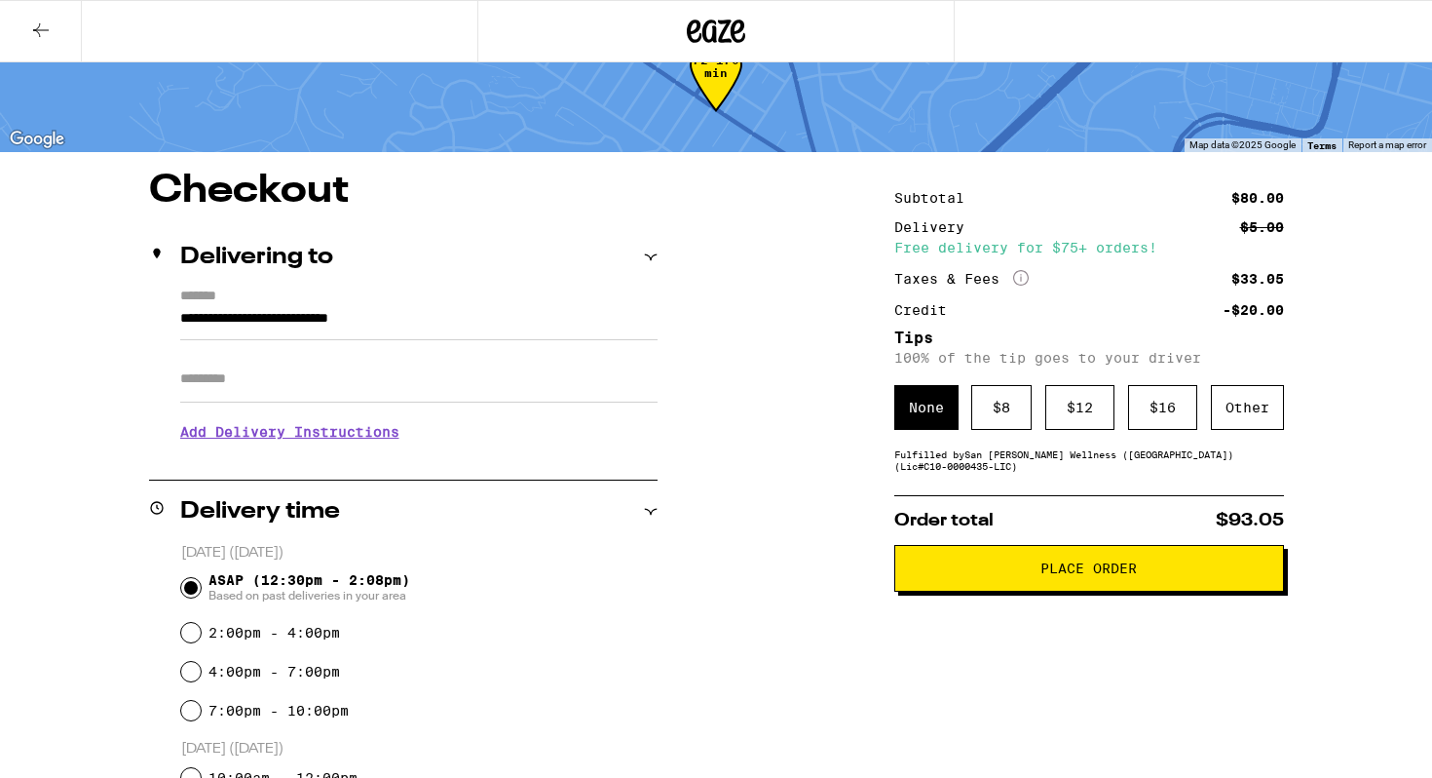
click at [997, 575] on span "Place Order" at bounding box center [1089, 568] width 357 height 14
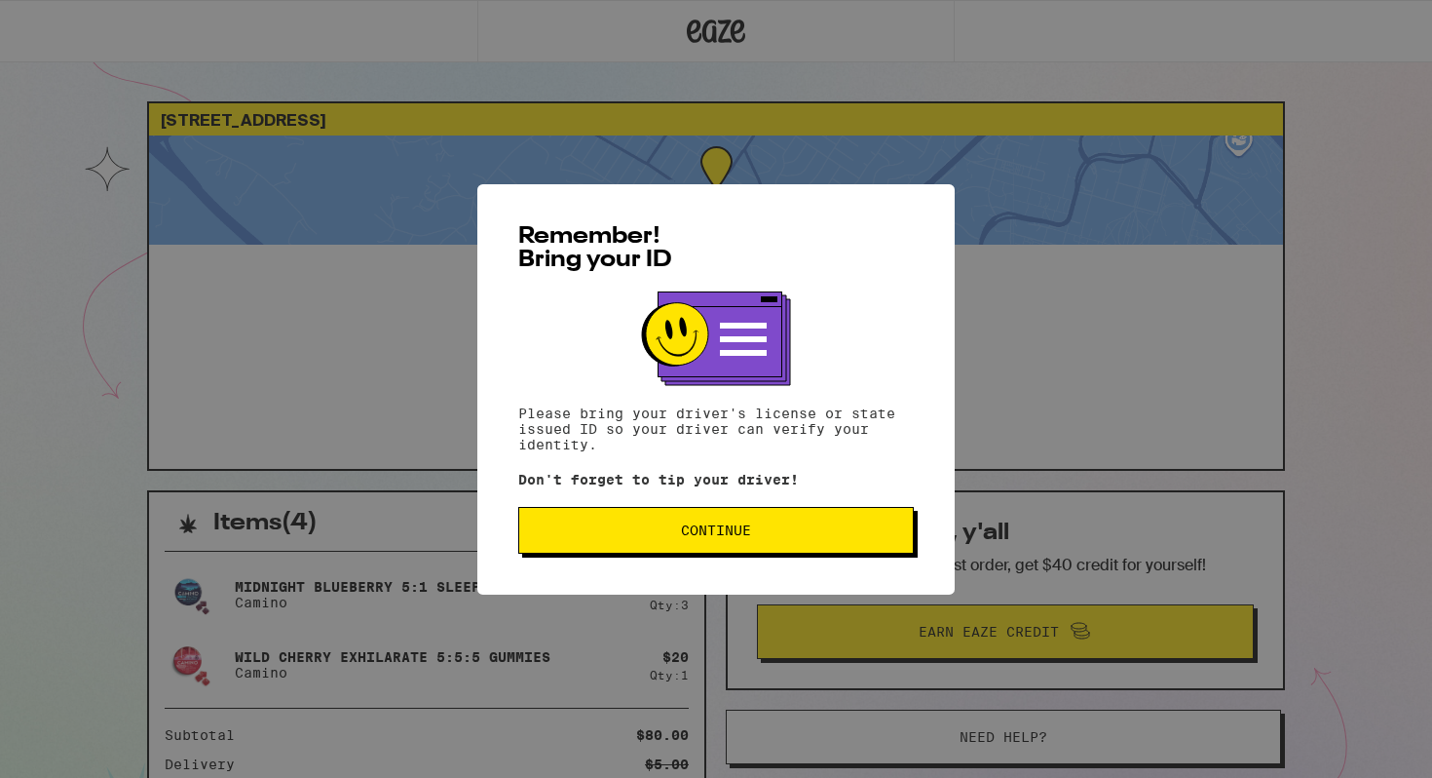
click at [728, 529] on span "Continue" at bounding box center [716, 530] width 70 height 14
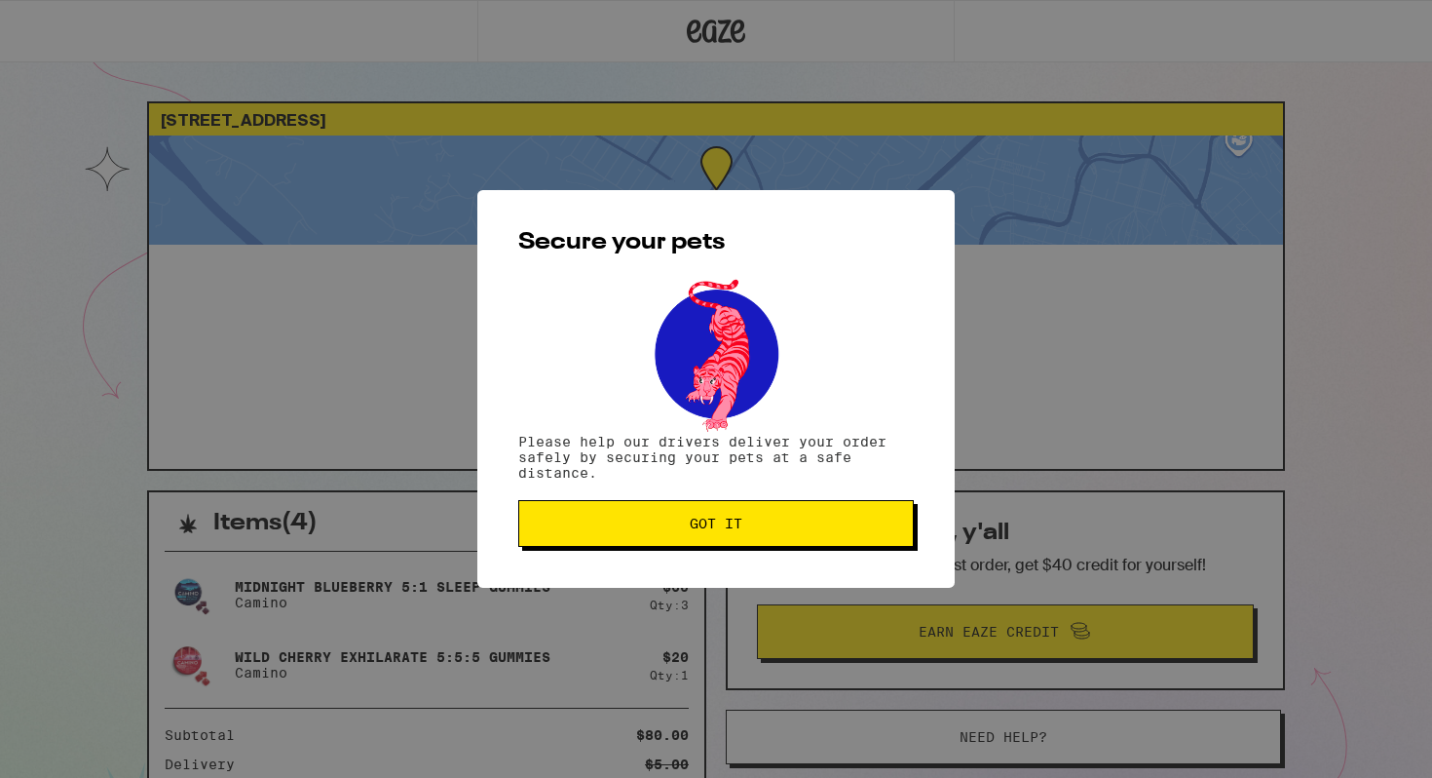
click at [698, 523] on span "Got it" at bounding box center [716, 523] width 53 height 14
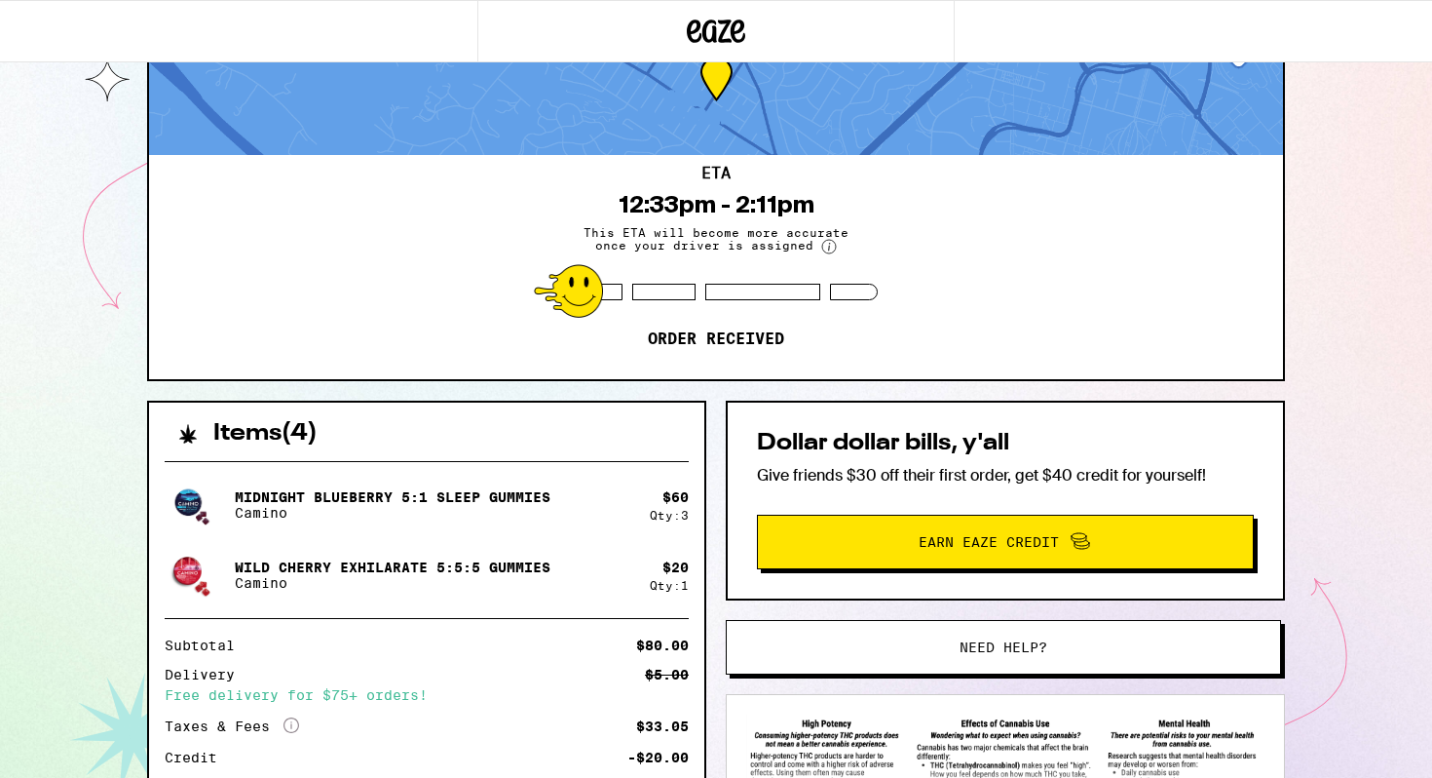
scroll to position [289, 0]
